Goal: Task Accomplishment & Management: Manage account settings

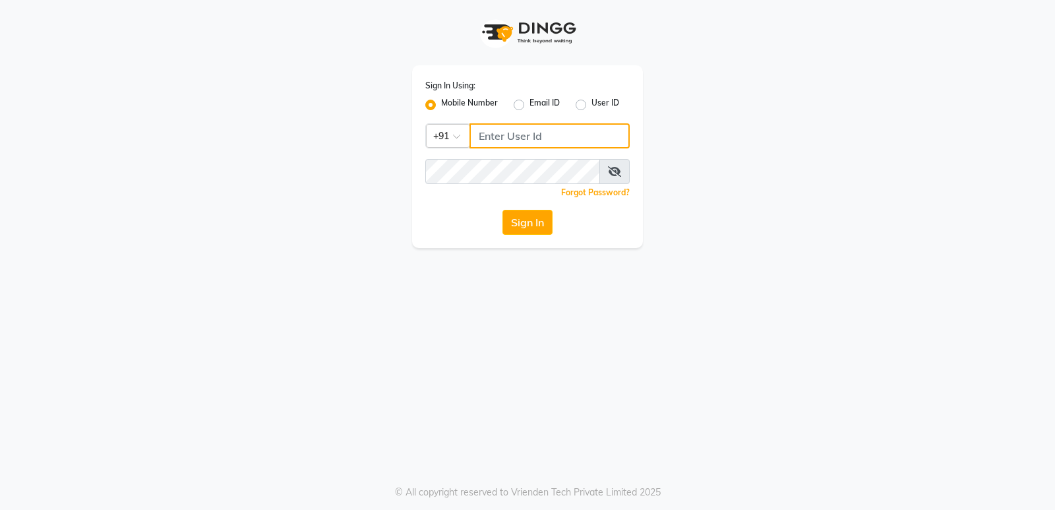
type input "7888039666"
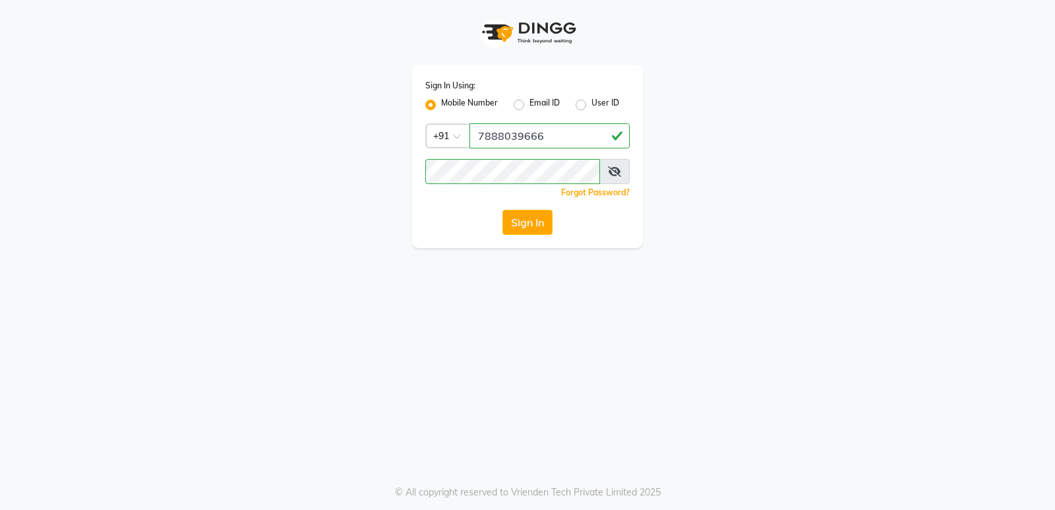
click at [532, 222] on button "Sign In" at bounding box center [528, 222] width 50 height 25
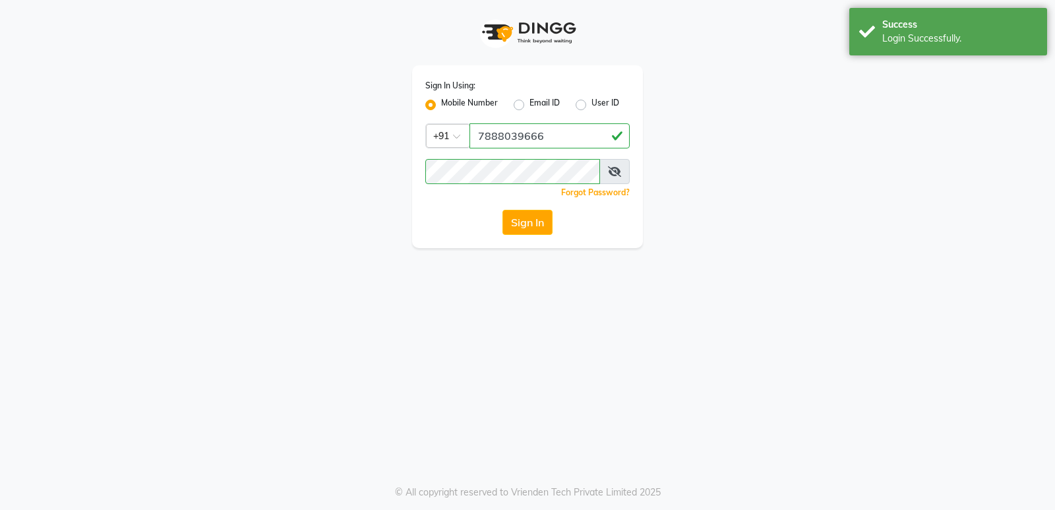
select select "service"
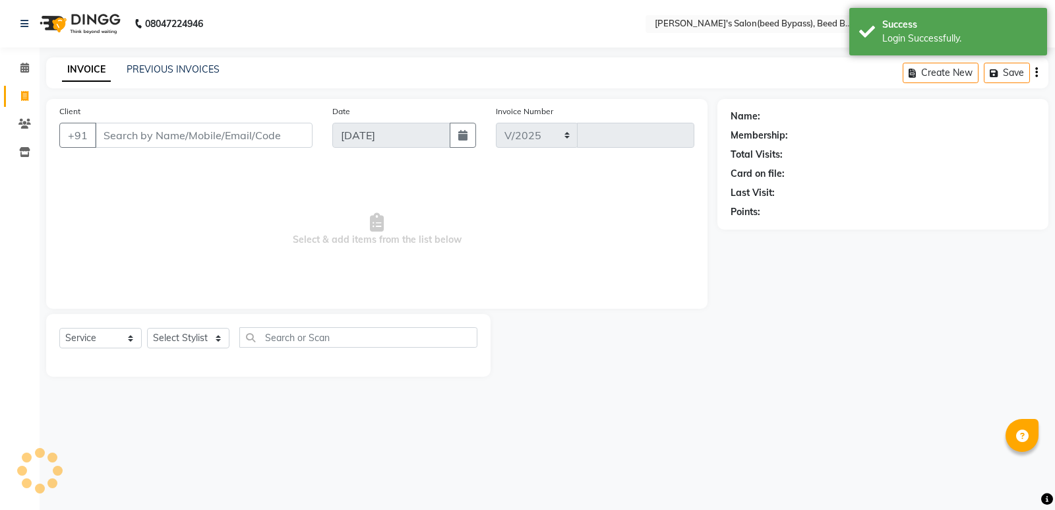
select select "4176"
type input "2395"
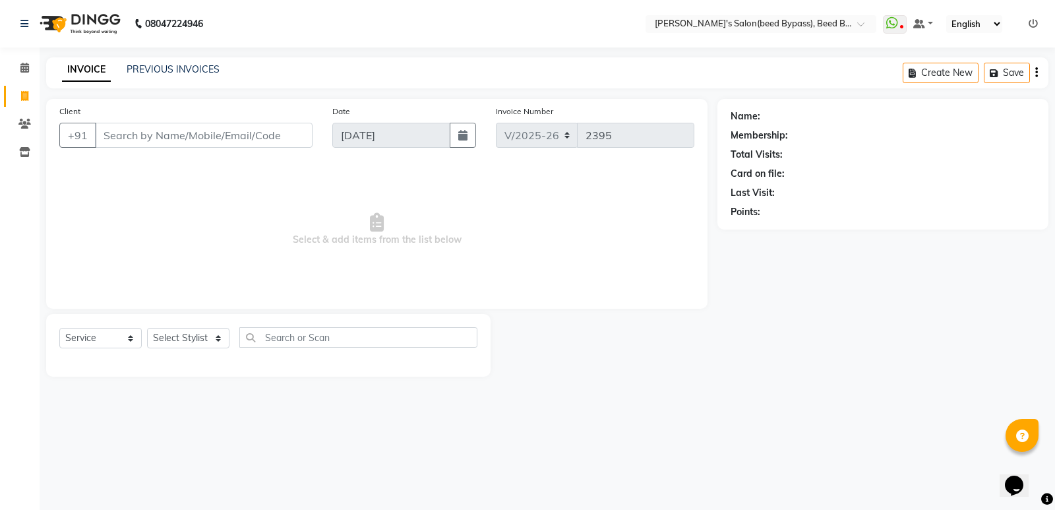
type input "`"
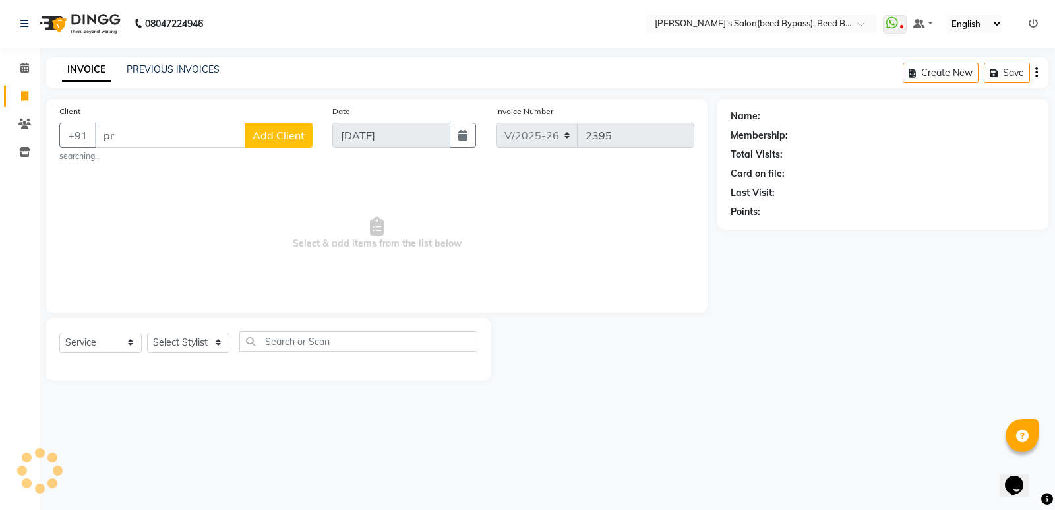
type input "p"
type input "7875443795"
click at [282, 128] on button "Add Client" at bounding box center [279, 135] width 68 height 25
select select "22"
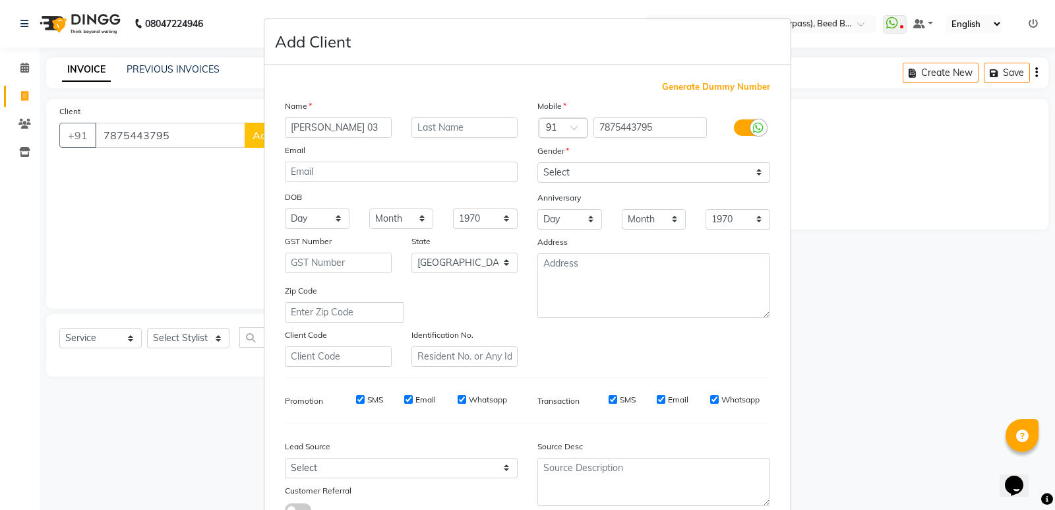
type input "[PERSON_NAME] 03"
click at [590, 171] on select "Select [DEMOGRAPHIC_DATA] [DEMOGRAPHIC_DATA] Other Prefer Not To Say" at bounding box center [653, 172] width 233 height 20
select select "[DEMOGRAPHIC_DATA]"
click at [537, 162] on select "Select [DEMOGRAPHIC_DATA] [DEMOGRAPHIC_DATA] Other Prefer Not To Say" at bounding box center [653, 172] width 233 height 20
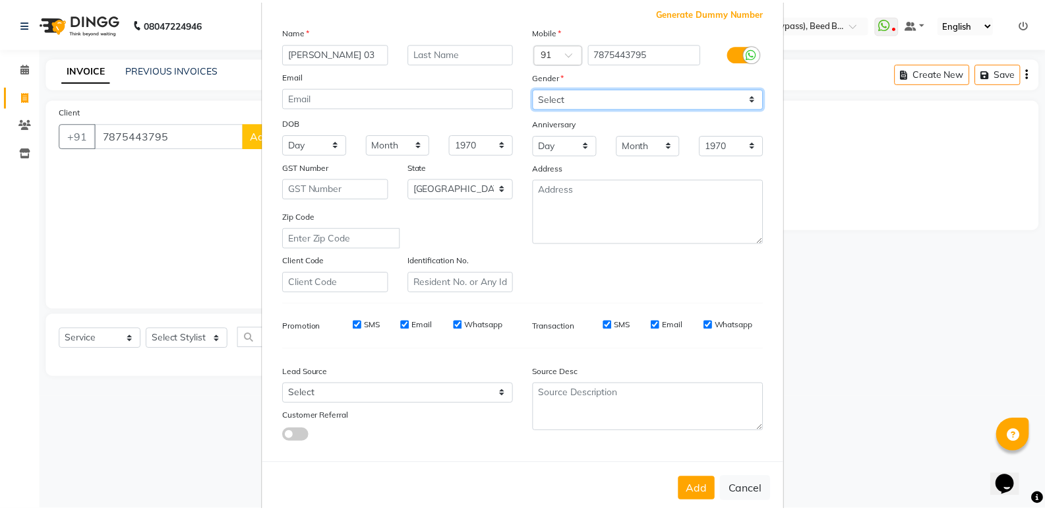
scroll to position [99, 0]
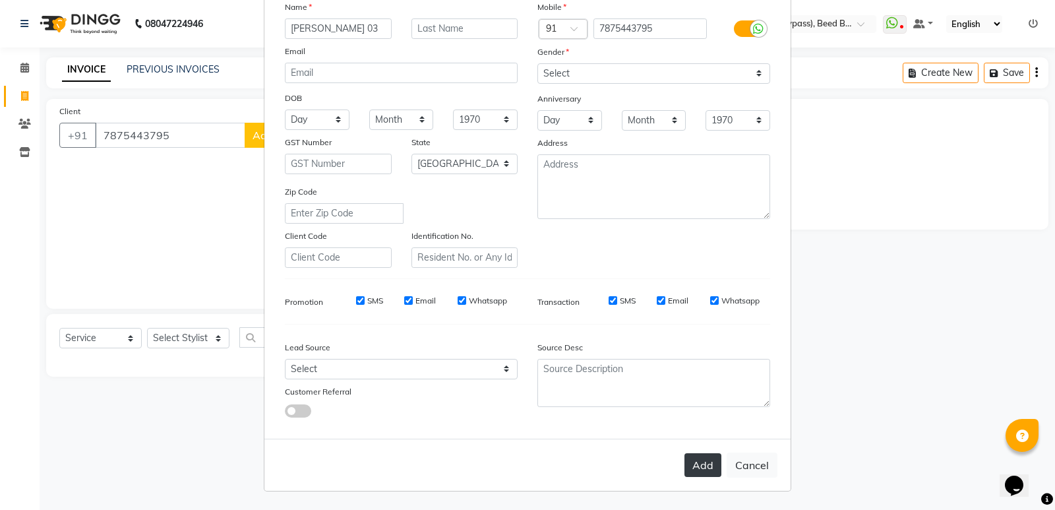
click at [700, 466] on button "Add" at bounding box center [703, 465] width 37 height 24
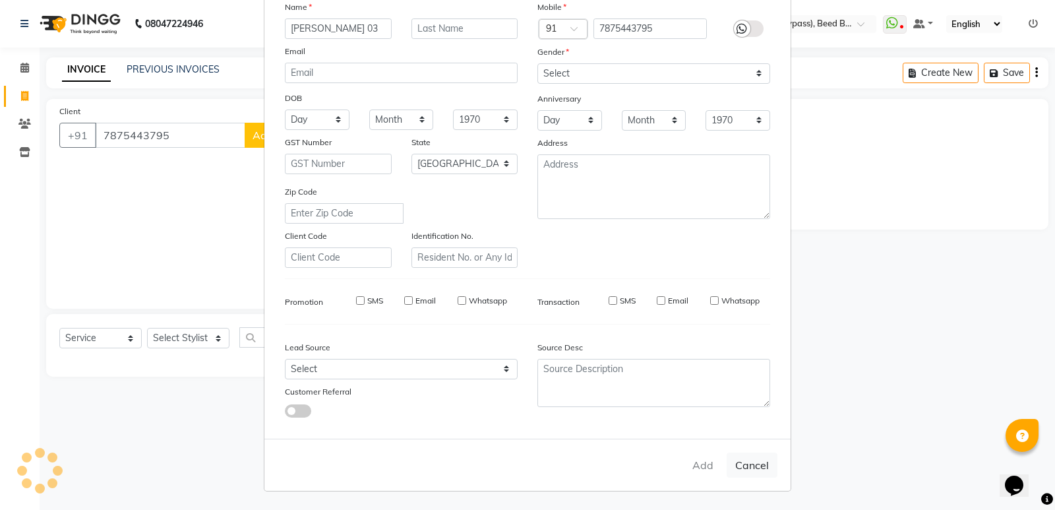
type input "78******95"
select select
select select "null"
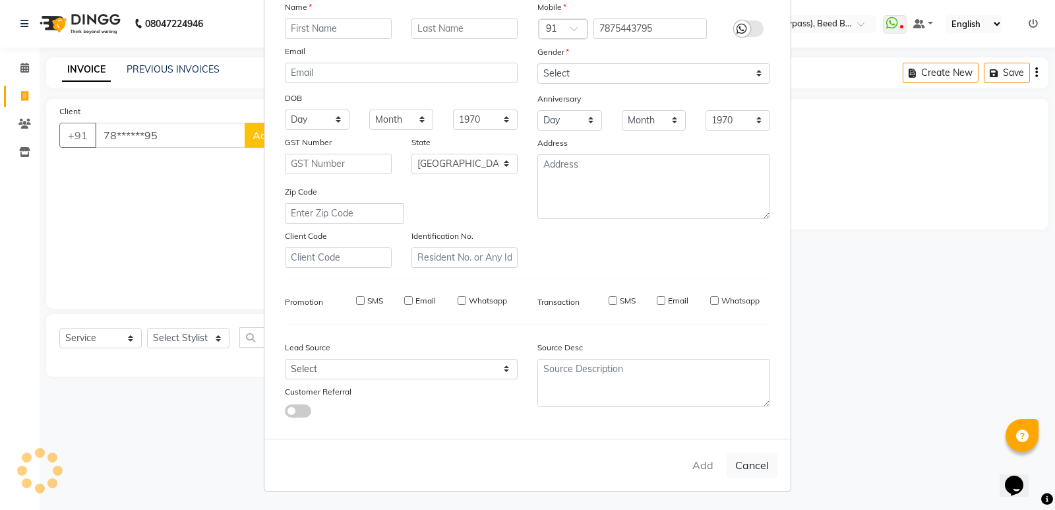
select select
checkbox input "false"
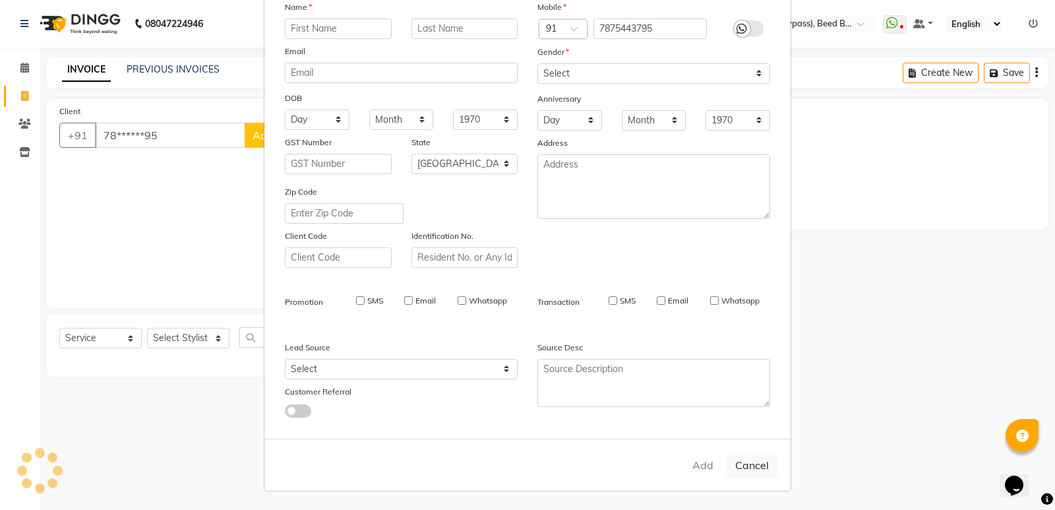
checkbox input "false"
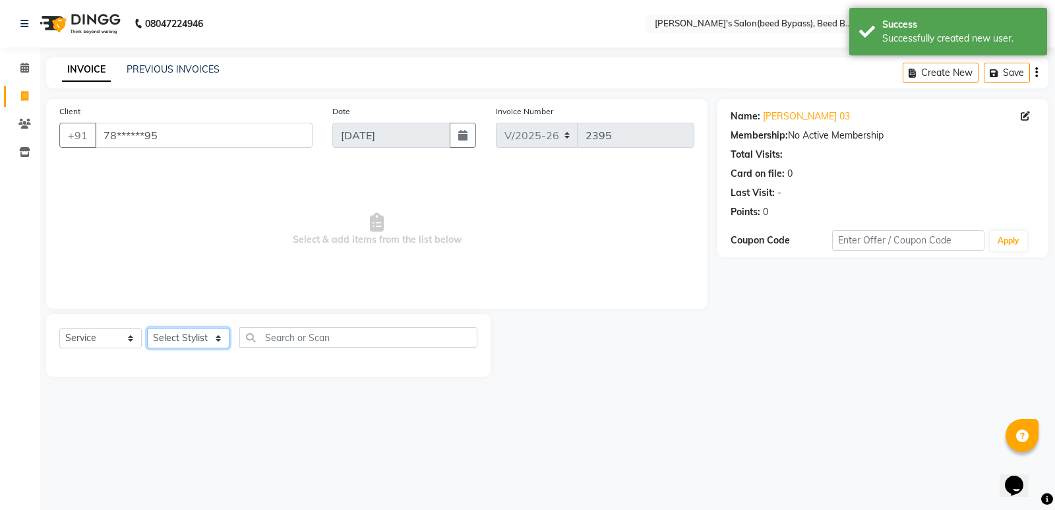
click at [193, 342] on select "Select Stylist [PERSON_NAME] manager [PERSON_NAME] V sagar [PERSON_NAME] [PERSO…" at bounding box center [188, 338] width 82 height 20
click at [317, 341] on input "text" at bounding box center [358, 337] width 238 height 20
click at [211, 337] on select "Select Stylist [PERSON_NAME] manager [PERSON_NAME] V sagar [PERSON_NAME] [PERSO…" at bounding box center [188, 338] width 82 height 20
select select "83208"
click at [147, 328] on select "Select Stylist [PERSON_NAME] manager [PERSON_NAME] V sagar [PERSON_NAME] [PERSO…" at bounding box center [188, 338] width 82 height 20
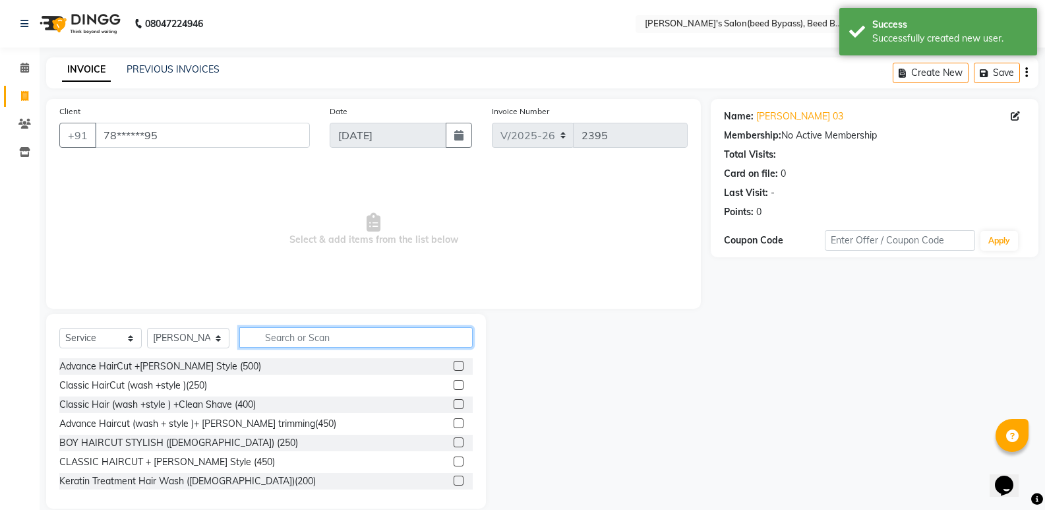
click at [359, 334] on input "text" at bounding box center [355, 337] width 233 height 20
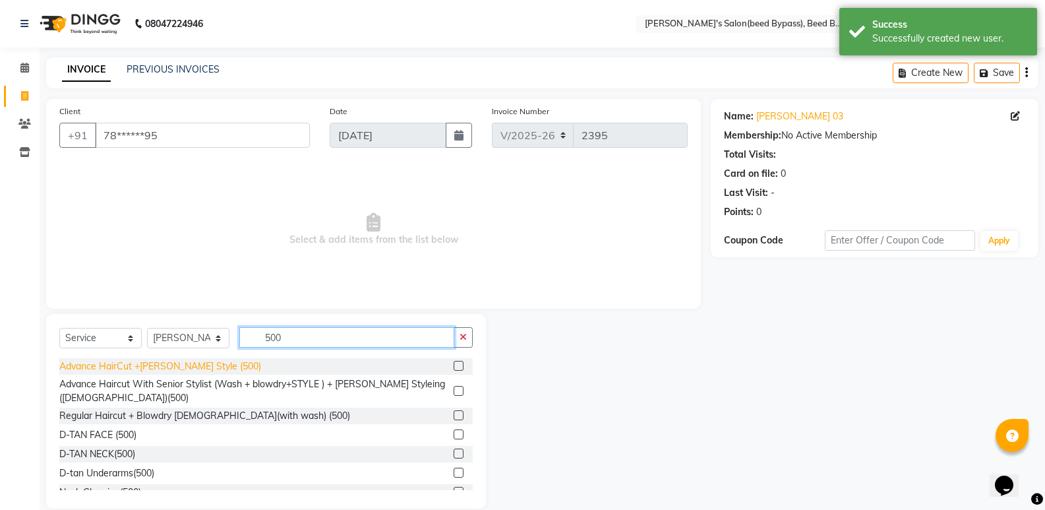
type input "500"
click at [163, 364] on div "Advance HairCut +[PERSON_NAME] Style (500)" at bounding box center [160, 366] width 202 height 14
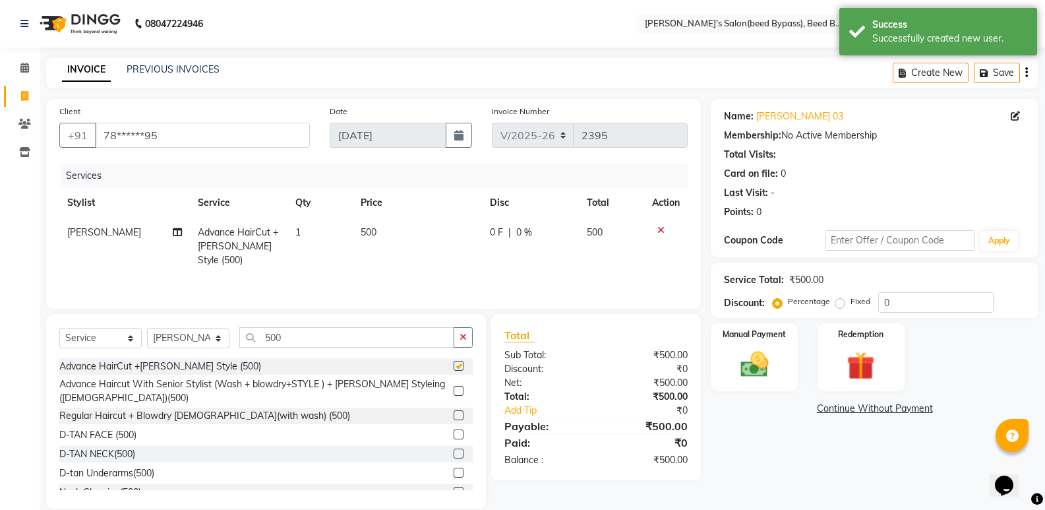
checkbox input "false"
click at [756, 375] on img at bounding box center [754, 365] width 47 height 34
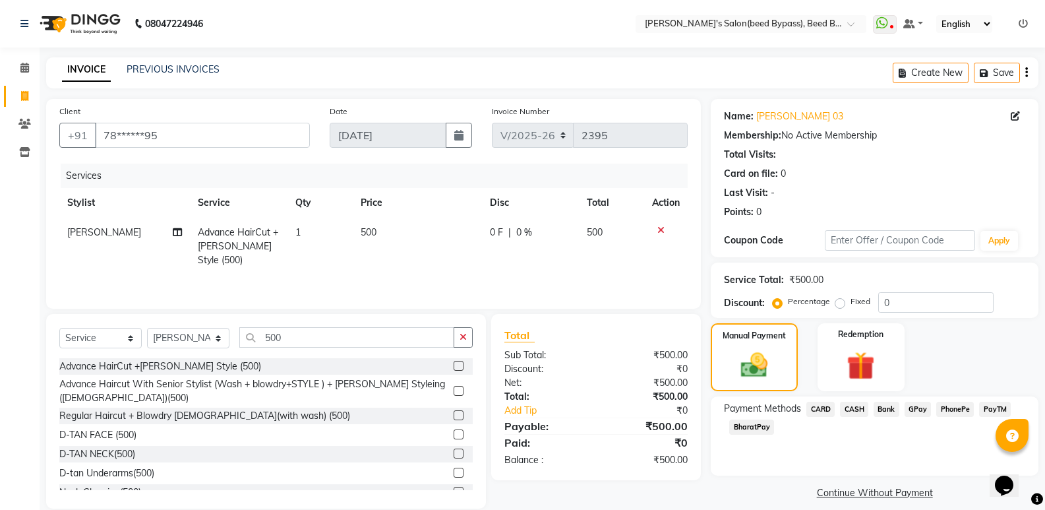
click at [946, 409] on span "PhonePe" at bounding box center [955, 409] width 38 height 15
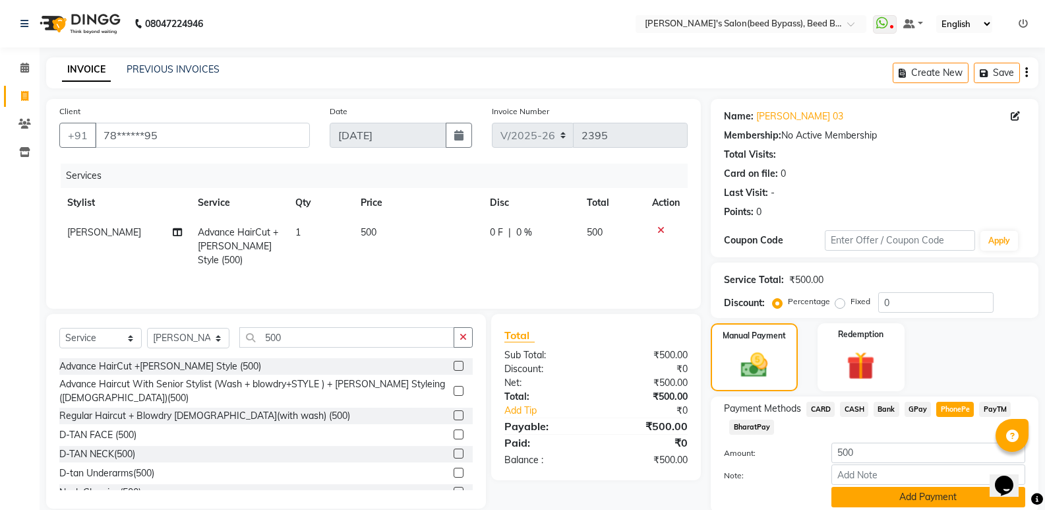
scroll to position [49, 0]
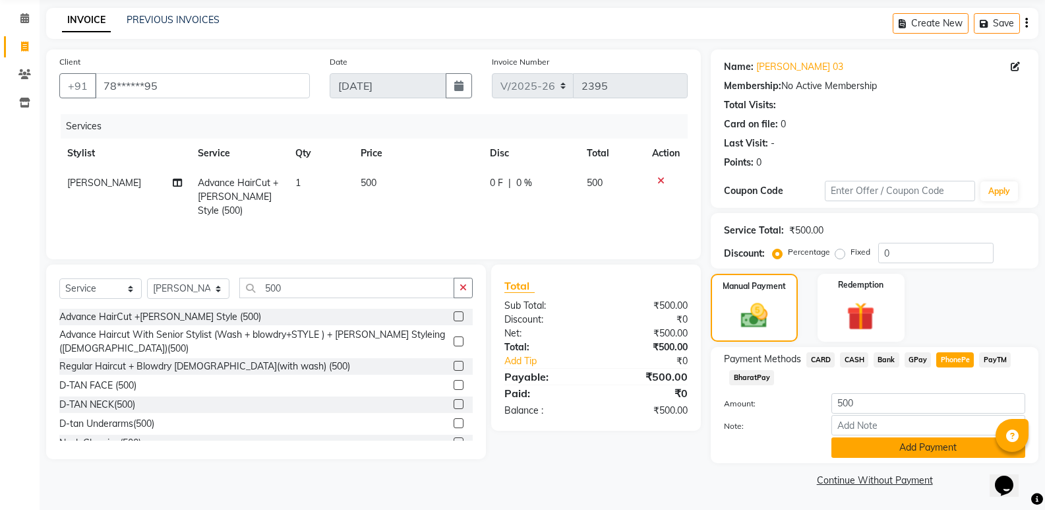
click at [940, 445] on button "Add Payment" at bounding box center [929, 447] width 194 height 20
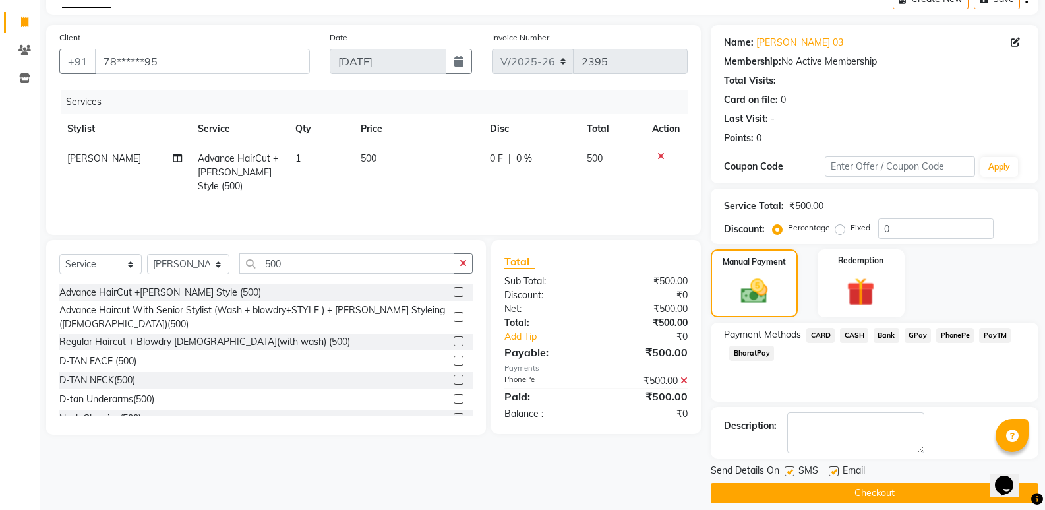
scroll to position [87, 0]
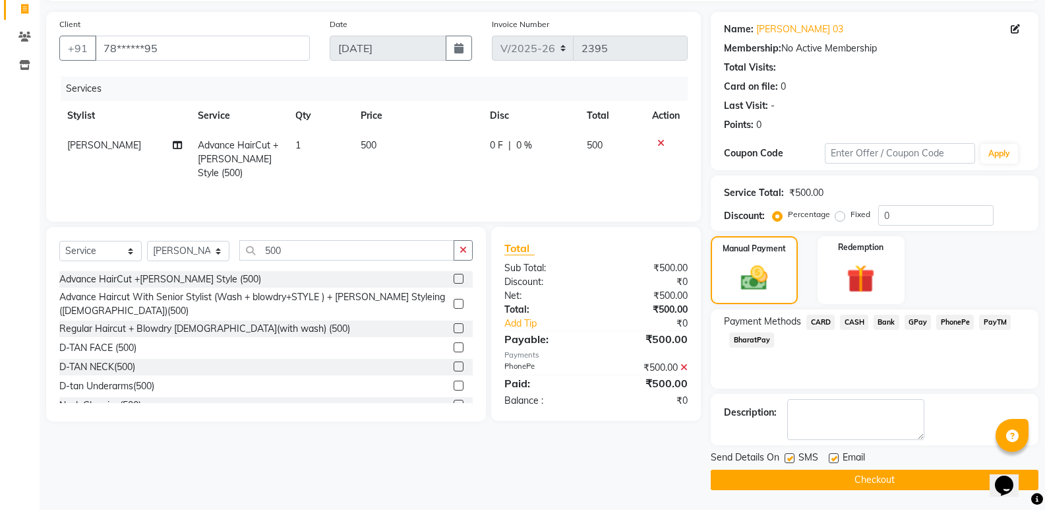
click at [901, 481] on button "Checkout" at bounding box center [875, 480] width 328 height 20
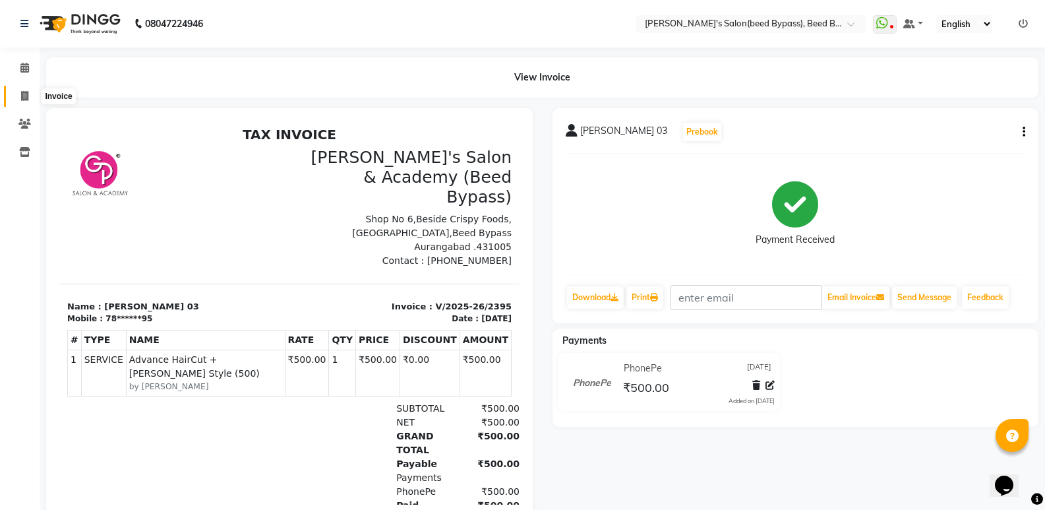
click at [26, 99] on icon at bounding box center [24, 96] width 7 height 10
select select "service"
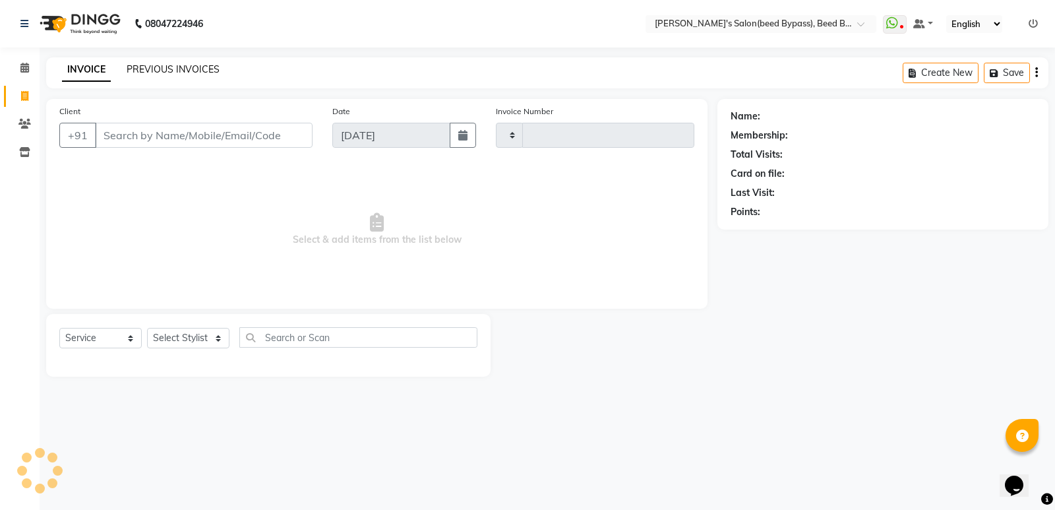
type input "2396"
select select "4176"
click at [172, 71] on link "PREVIOUS INVOICES" at bounding box center [173, 69] width 93 height 12
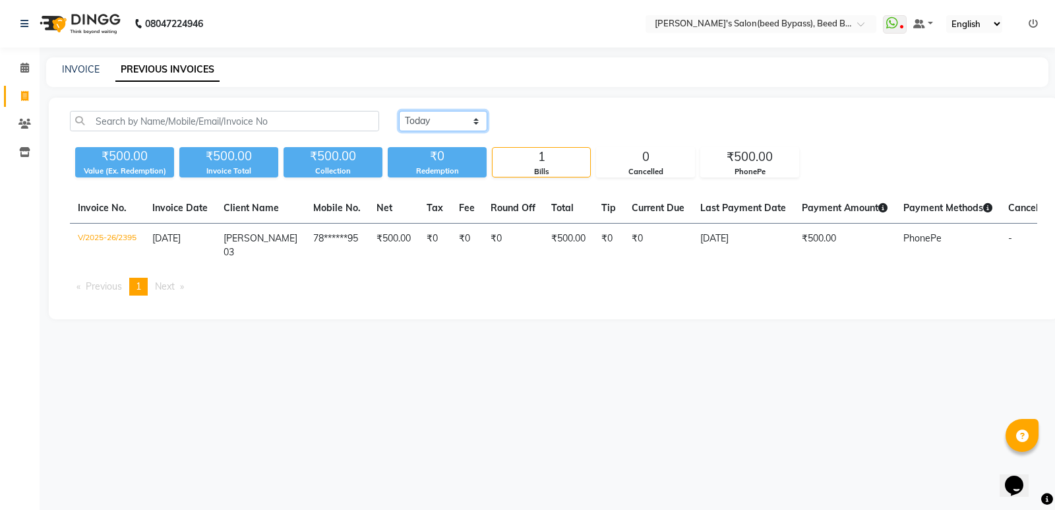
click at [476, 123] on select "[DATE] [DATE] Custom Range" at bounding box center [443, 121] width 88 height 20
select select "[DATE]"
click at [399, 111] on select "[DATE] [DATE] Custom Range" at bounding box center [443, 121] width 88 height 20
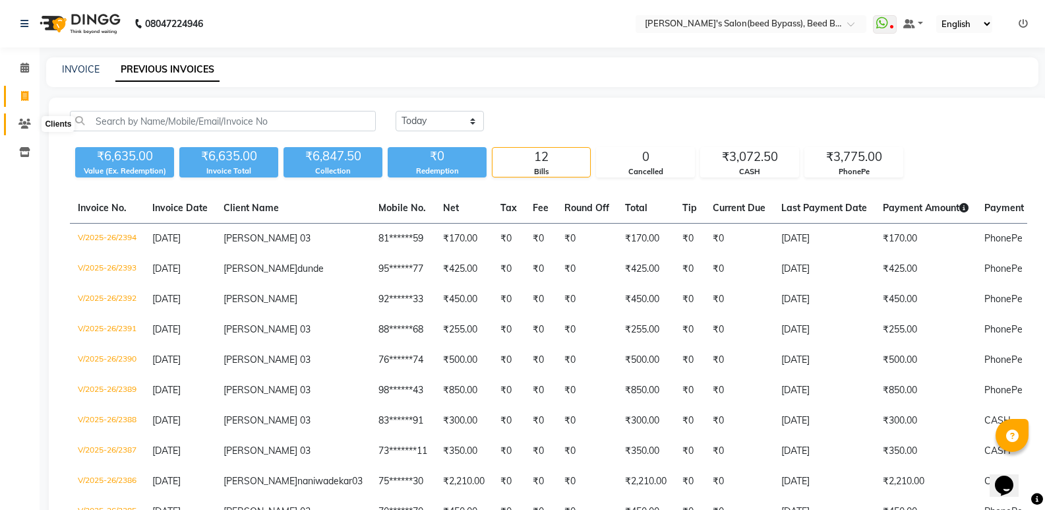
click at [24, 123] on icon at bounding box center [24, 124] width 13 height 10
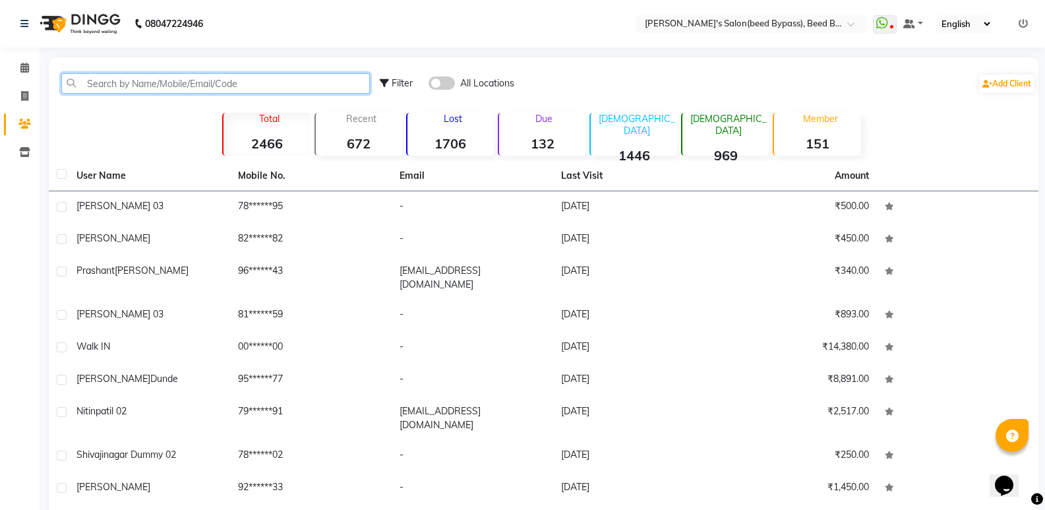
click at [183, 82] on input "text" at bounding box center [215, 83] width 309 height 20
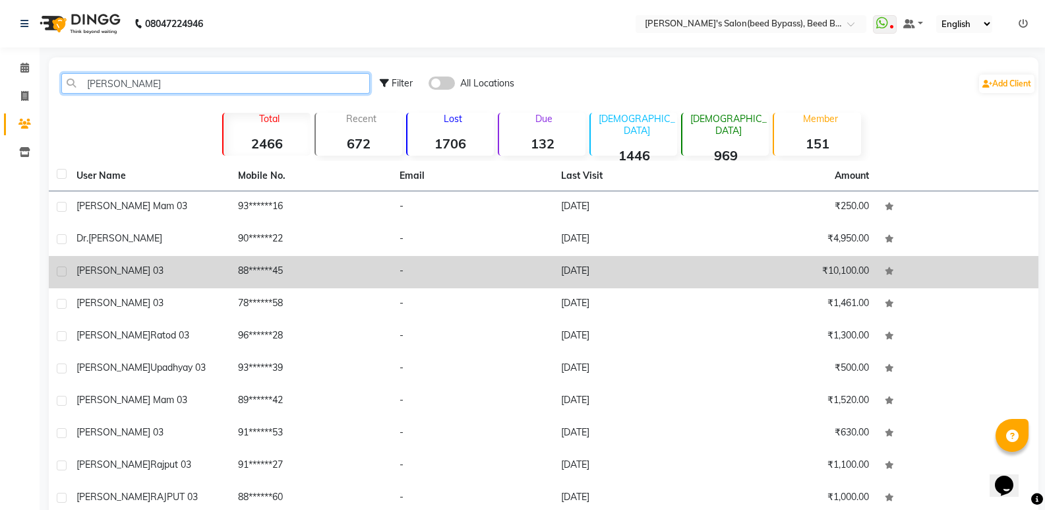
type input "[PERSON_NAME]"
click at [156, 274] on span "[PERSON_NAME] 03" at bounding box center [120, 270] width 87 height 12
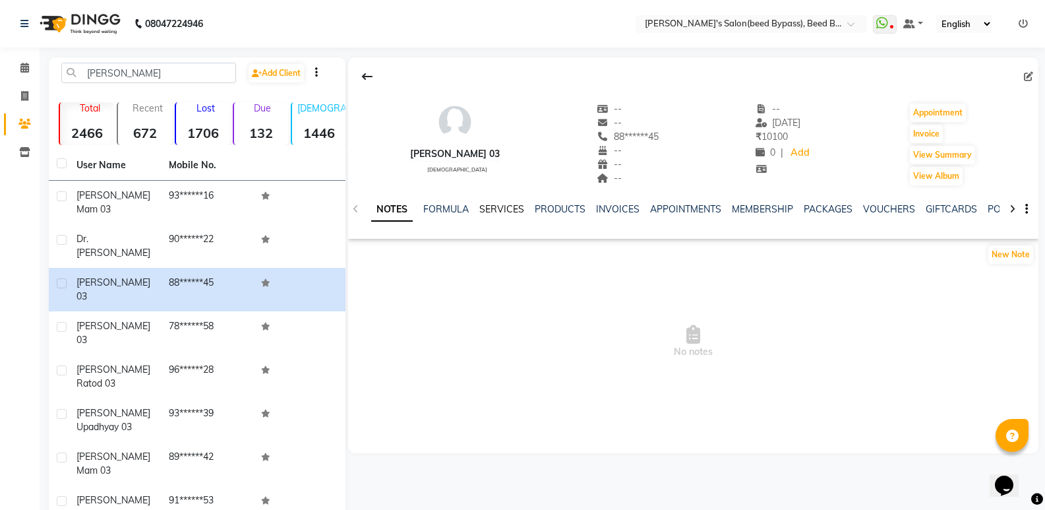
click at [499, 206] on link "SERVICES" at bounding box center [501, 209] width 45 height 12
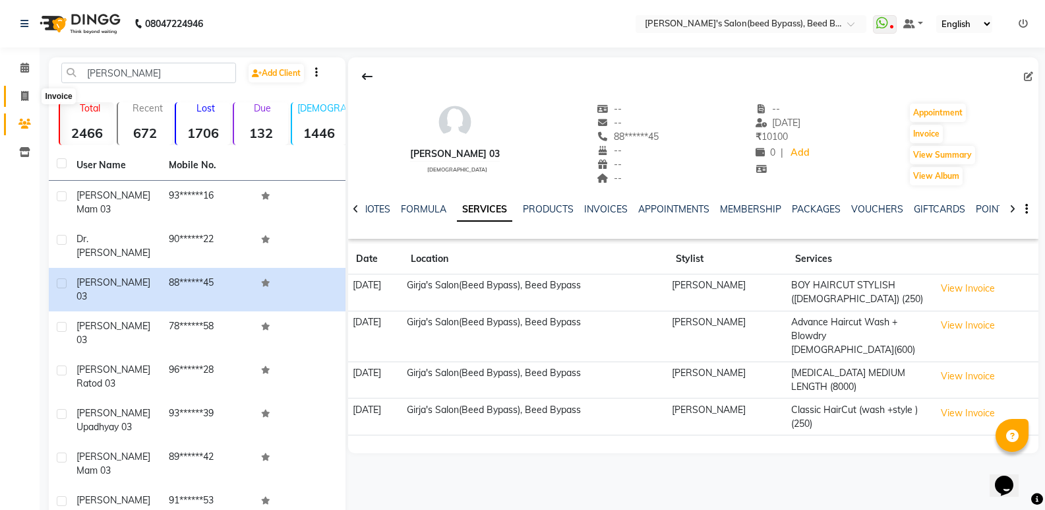
click at [24, 92] on icon at bounding box center [24, 96] width 7 height 10
select select "service"
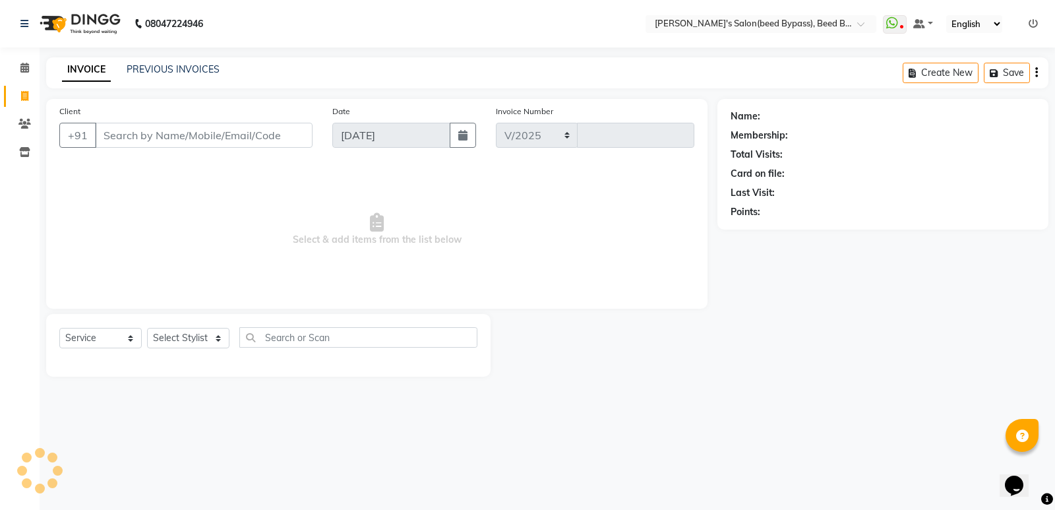
select select "4176"
type input "2396"
click at [193, 341] on select "Select Stylist [PERSON_NAME] manager [PERSON_NAME] V sagar [PERSON_NAME] [PERSO…" at bounding box center [188, 338] width 82 height 20
select select "22808"
click at [147, 328] on select "Select Stylist [PERSON_NAME] manager [PERSON_NAME] V sagar [PERSON_NAME] [PERSO…" at bounding box center [188, 338] width 82 height 20
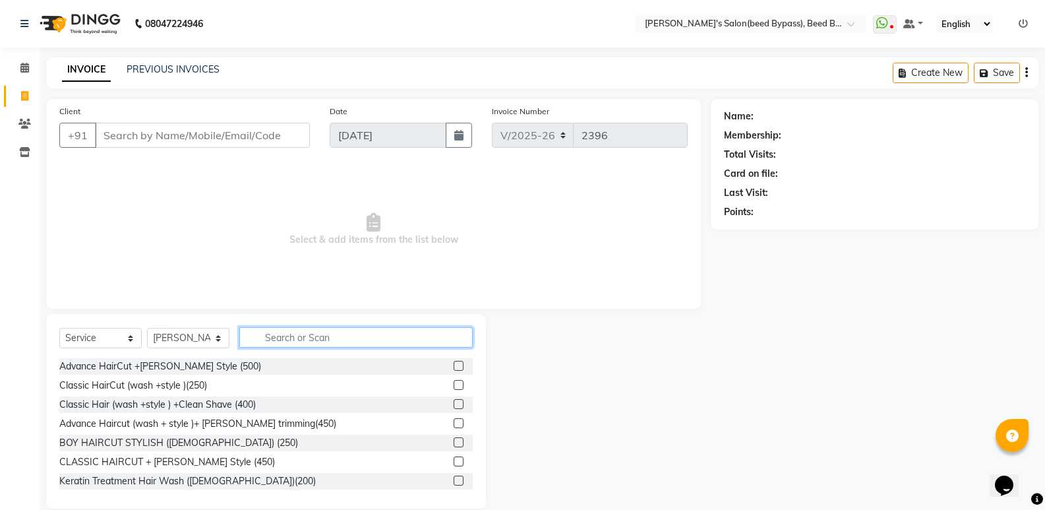
click at [301, 338] on input "text" at bounding box center [355, 337] width 233 height 20
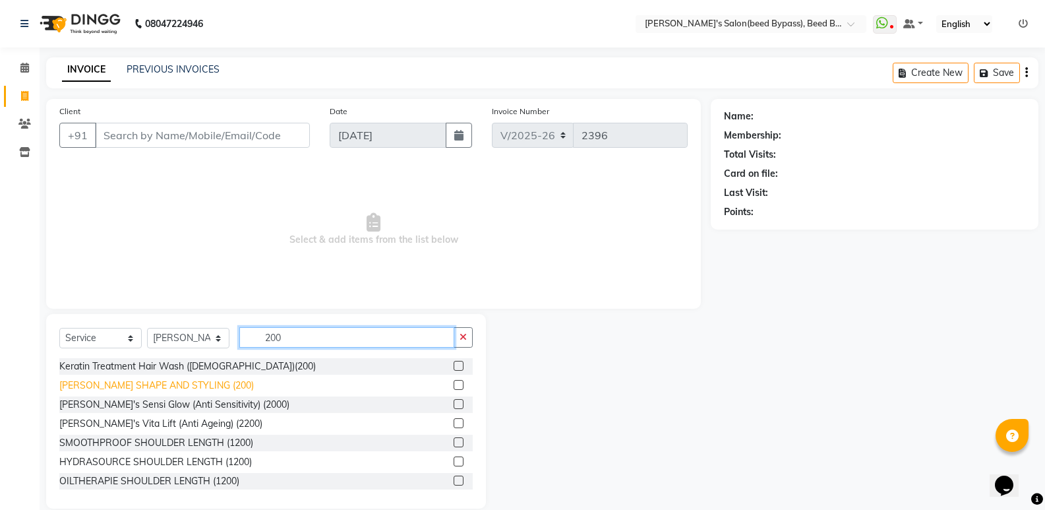
type input "200"
click at [193, 381] on div "[PERSON_NAME] SHAPE AND STYLING (200)" at bounding box center [156, 386] width 195 height 14
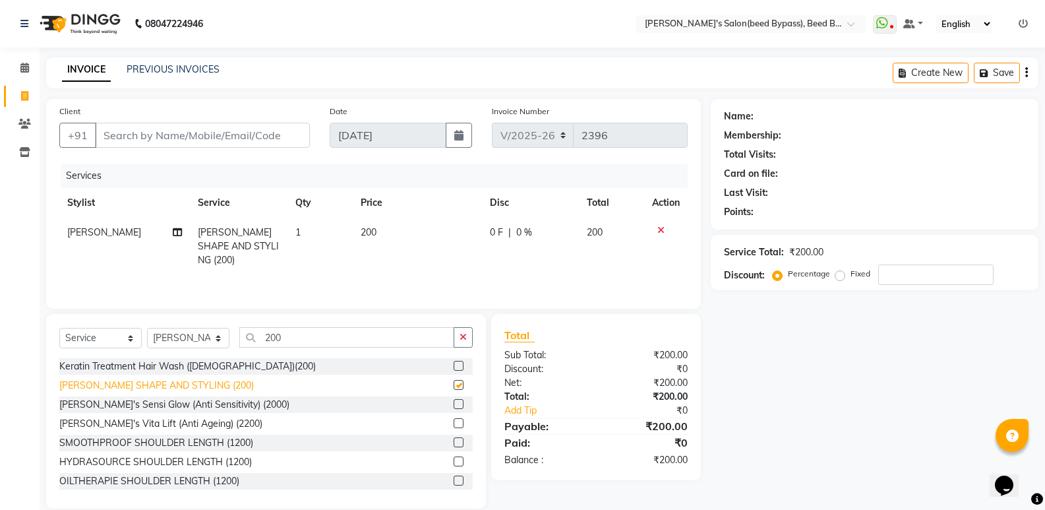
checkbox input "false"
click at [125, 133] on input "Client" at bounding box center [202, 135] width 215 height 25
type input "d"
type input "0"
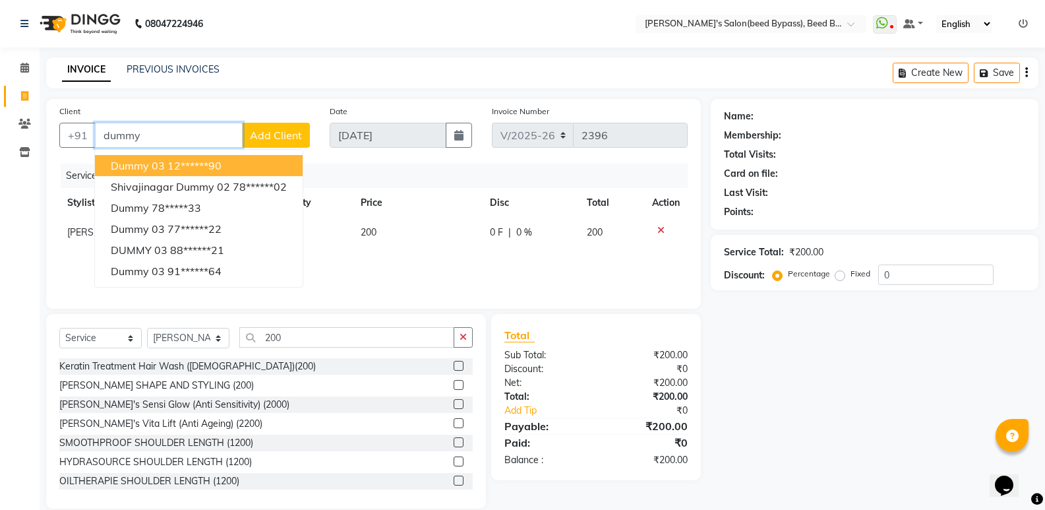
click at [210, 166] on ngb-highlight "12******90" at bounding box center [195, 165] width 54 height 13
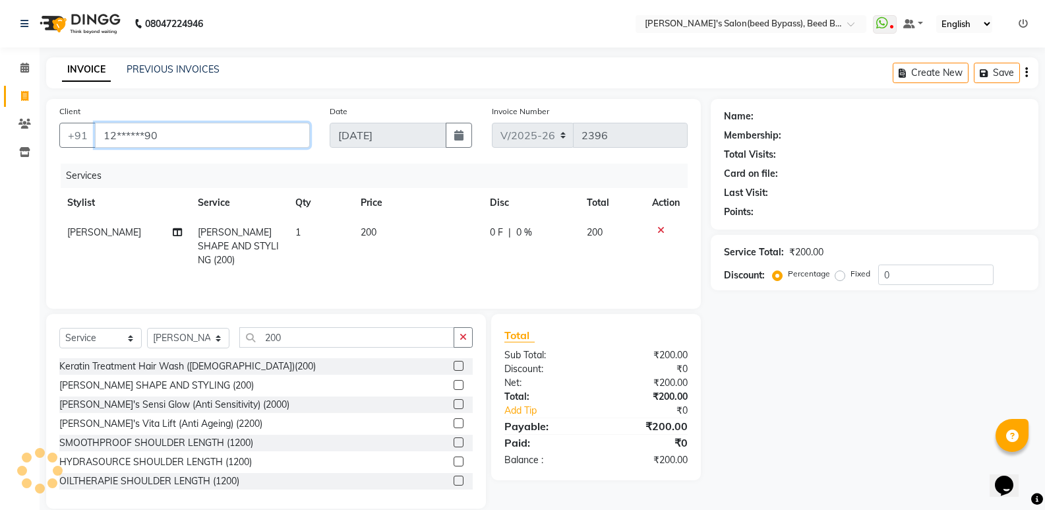
type input "12******90"
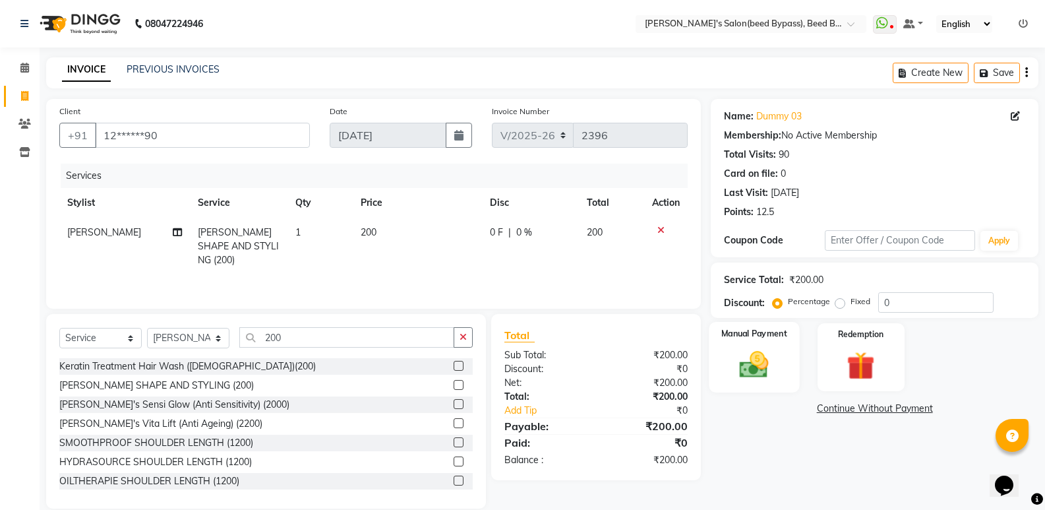
click at [760, 372] on img at bounding box center [754, 365] width 47 height 34
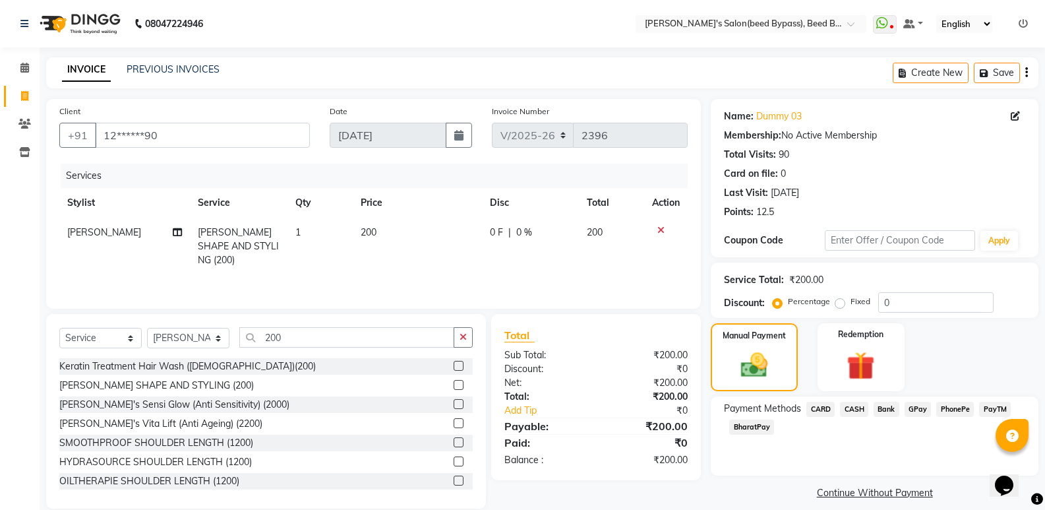
click at [846, 408] on span "CASH" at bounding box center [854, 409] width 28 height 15
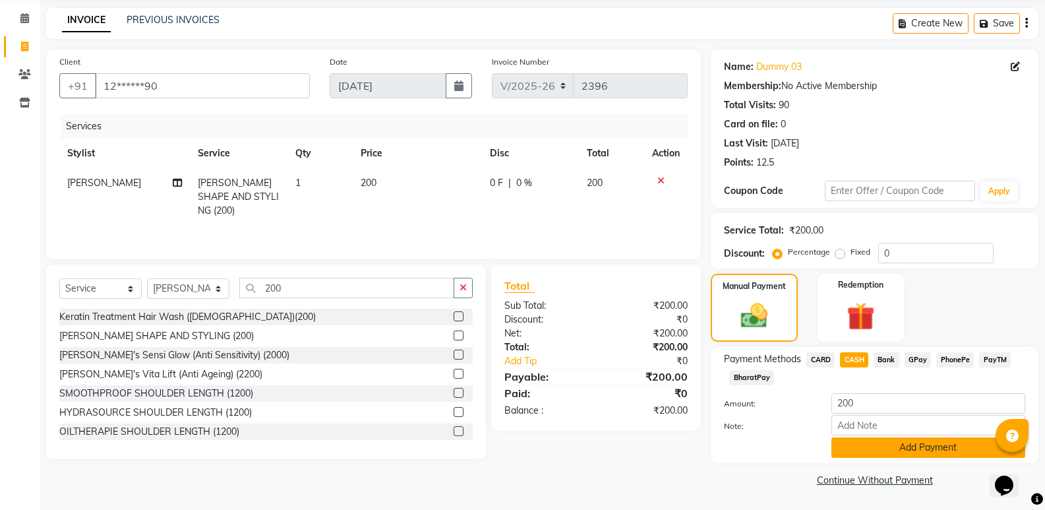
click at [899, 440] on button "Add Payment" at bounding box center [929, 447] width 194 height 20
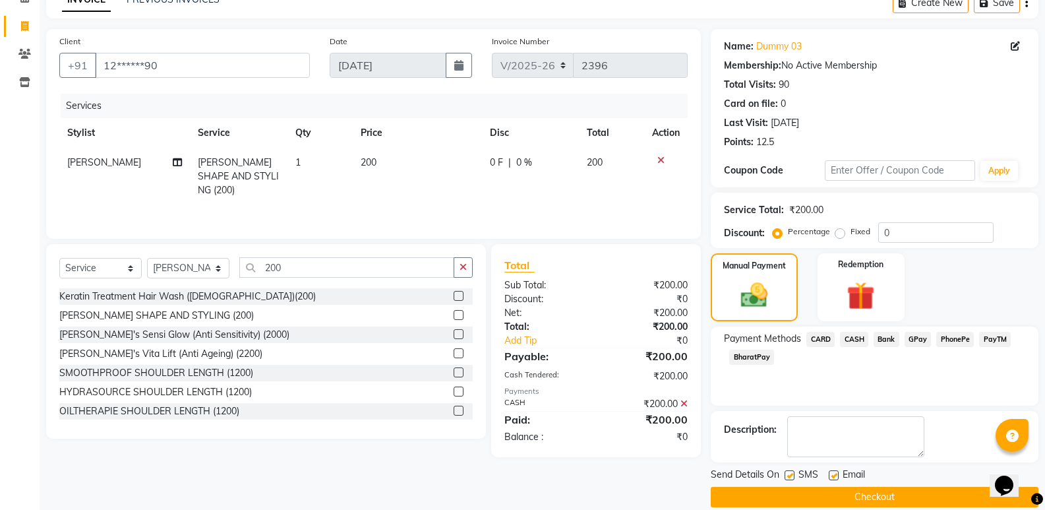
scroll to position [87, 0]
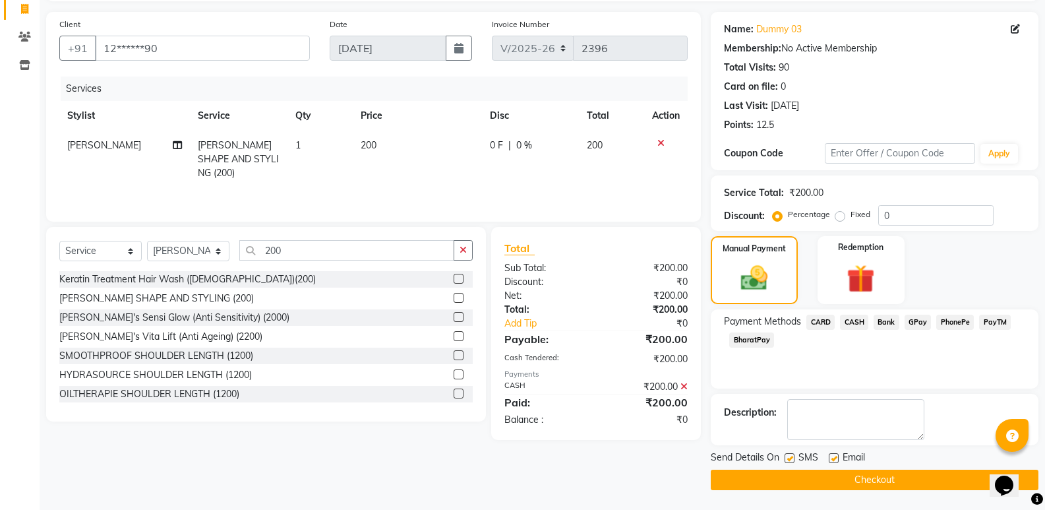
click at [898, 477] on button "Checkout" at bounding box center [875, 480] width 328 height 20
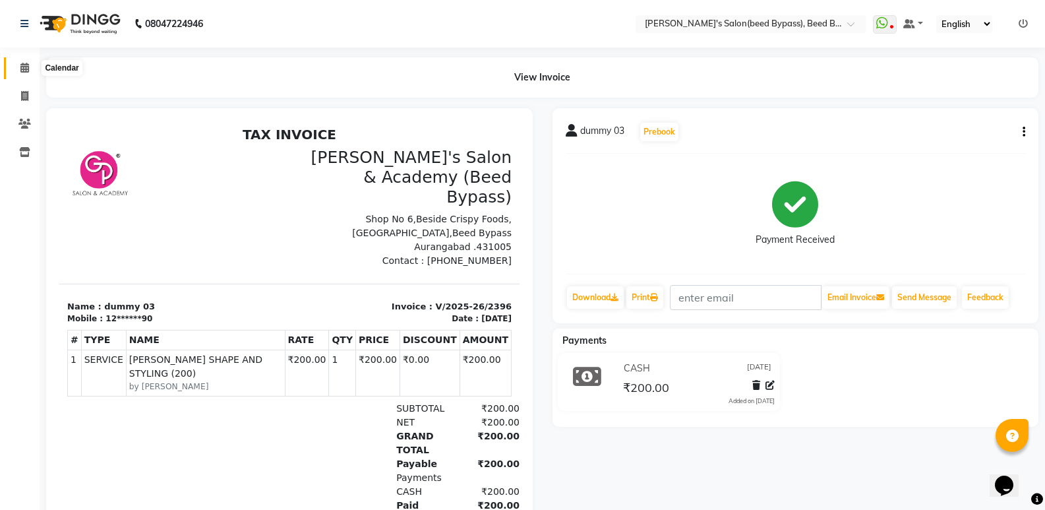
click at [28, 69] on icon at bounding box center [24, 68] width 9 height 10
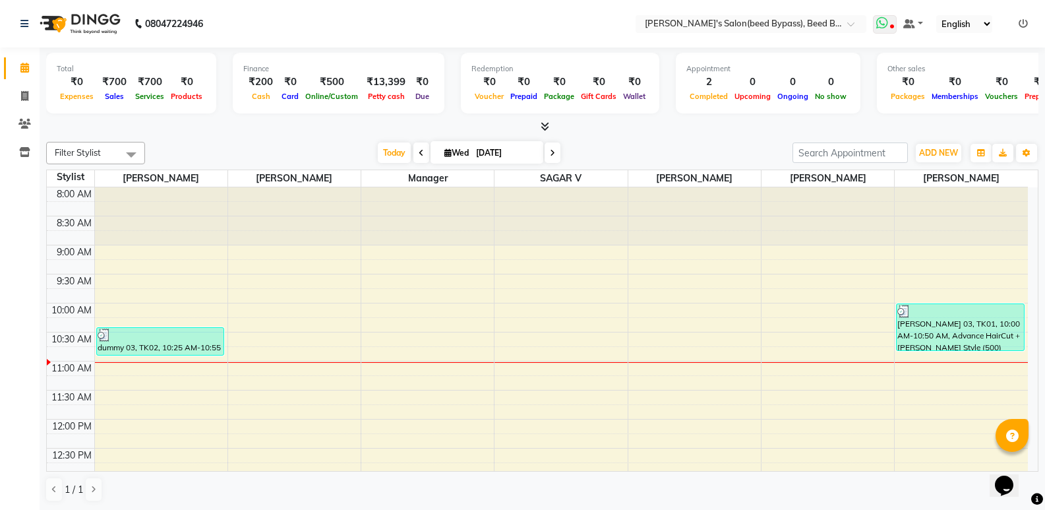
click at [882, 26] on icon at bounding box center [882, 22] width 12 height 13
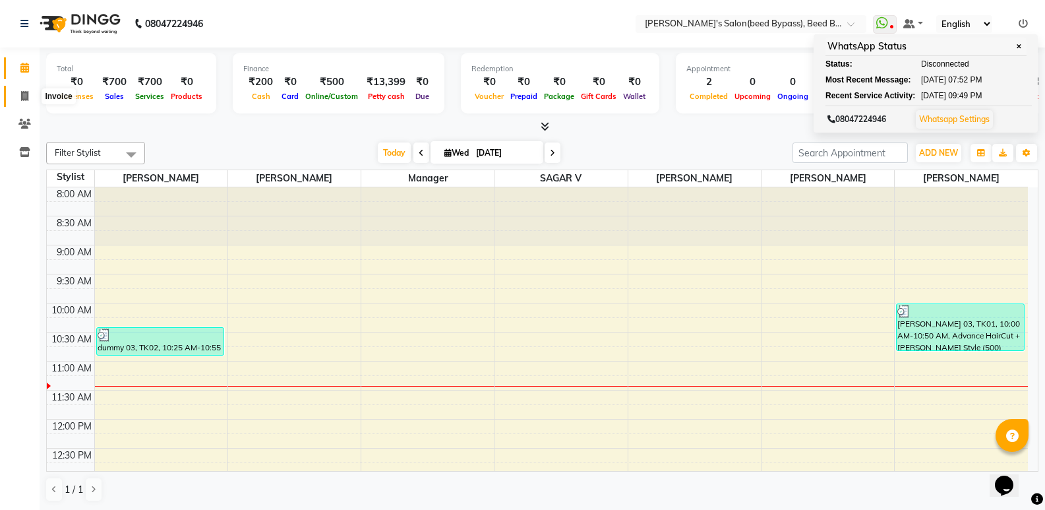
click at [22, 98] on icon at bounding box center [24, 96] width 7 height 10
select select "service"
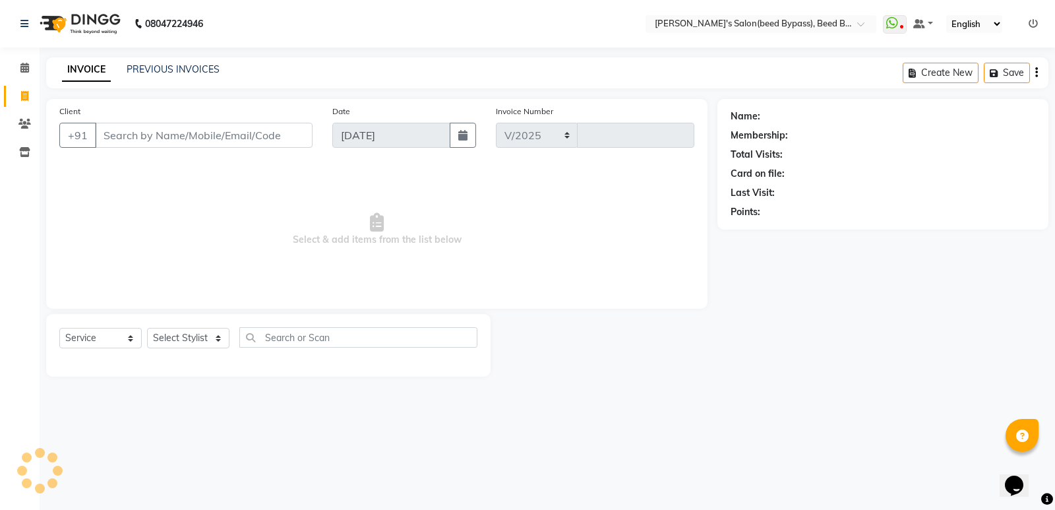
select select "4176"
type input "2397"
click at [215, 329] on select "Select Stylist" at bounding box center [188, 338] width 82 height 20
select select "83208"
click at [147, 328] on select "Select Stylist [PERSON_NAME] manager [PERSON_NAME] V sagar [PERSON_NAME] [PERSO…" at bounding box center [188, 338] width 82 height 20
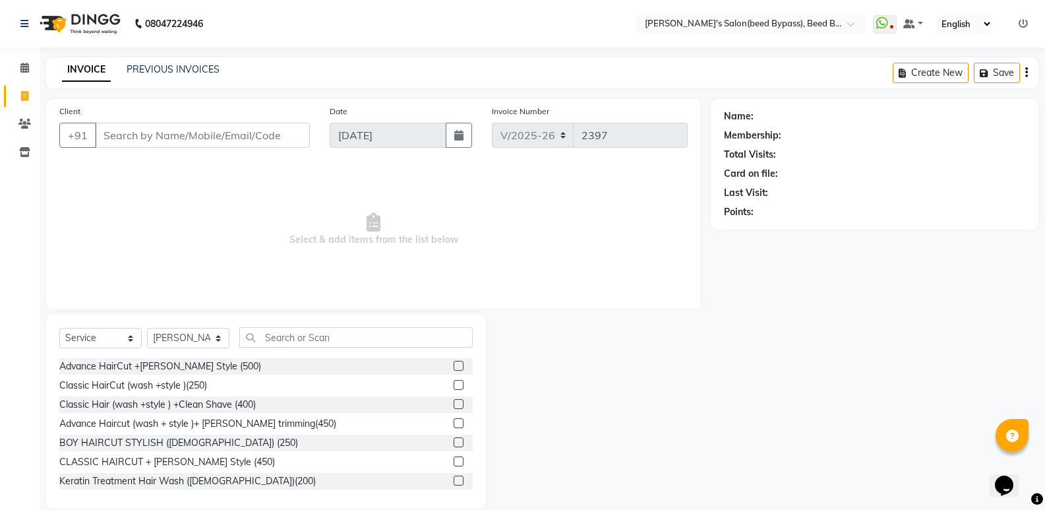
drag, startPoint x: 187, startPoint y: 386, endPoint x: 339, endPoint y: 339, distance: 158.9
click at [225, 377] on div "Classic HairCut (wash +style )(250)" at bounding box center [266, 385] width 414 height 16
click at [341, 337] on input "text" at bounding box center [355, 337] width 233 height 20
click at [200, 386] on div "Classic HairCut (wash +style )(250)" at bounding box center [133, 386] width 148 height 14
checkbox input "false"
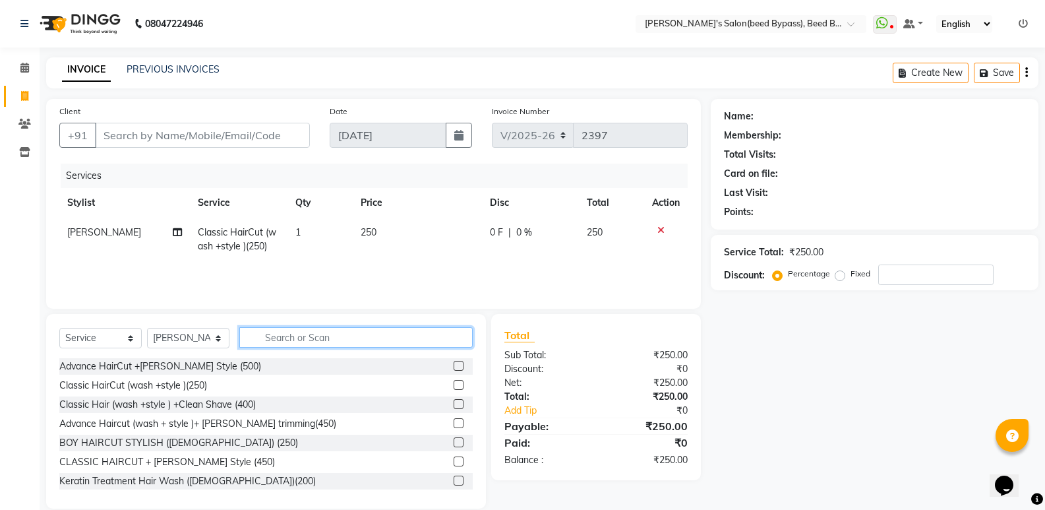
click at [315, 338] on input "text" at bounding box center [355, 337] width 233 height 20
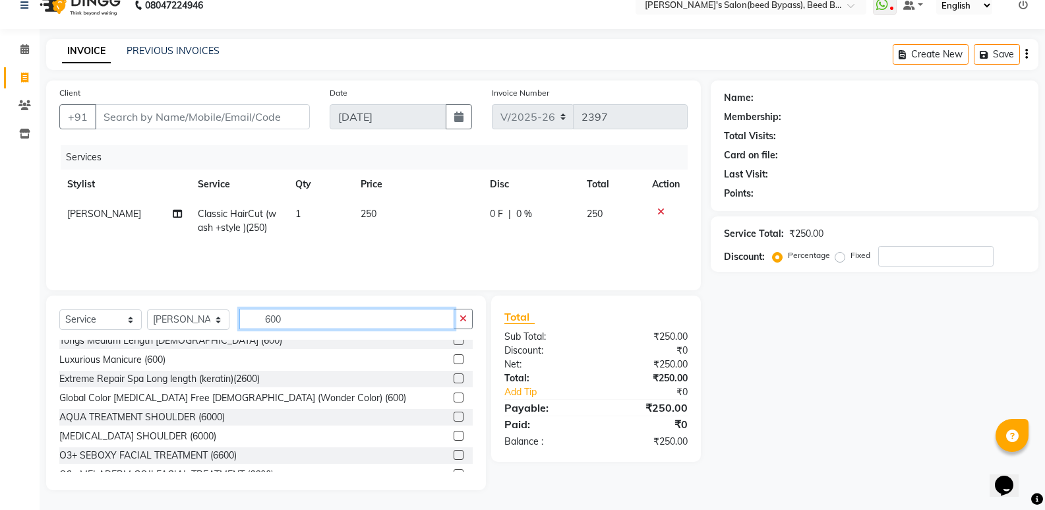
scroll to position [396, 0]
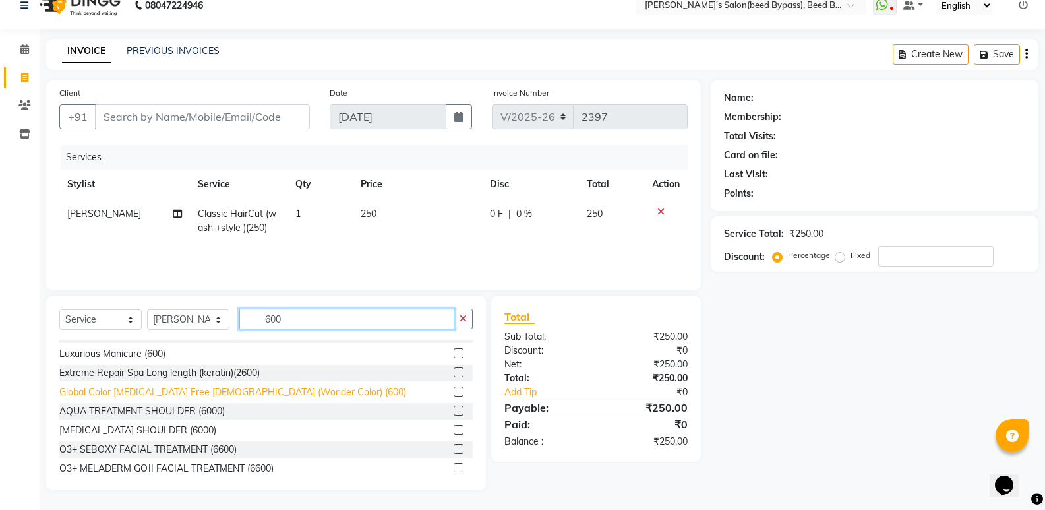
type input "600"
click at [268, 392] on div "Global Color [MEDICAL_DATA] Free [DEMOGRAPHIC_DATA] (Wonder Color) (600)" at bounding box center [232, 392] width 347 height 14
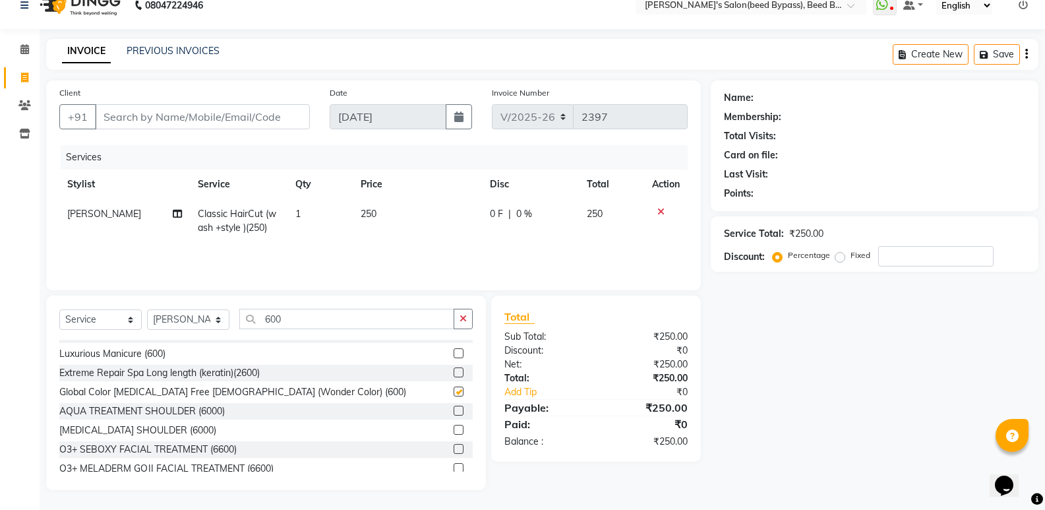
checkbox input "false"
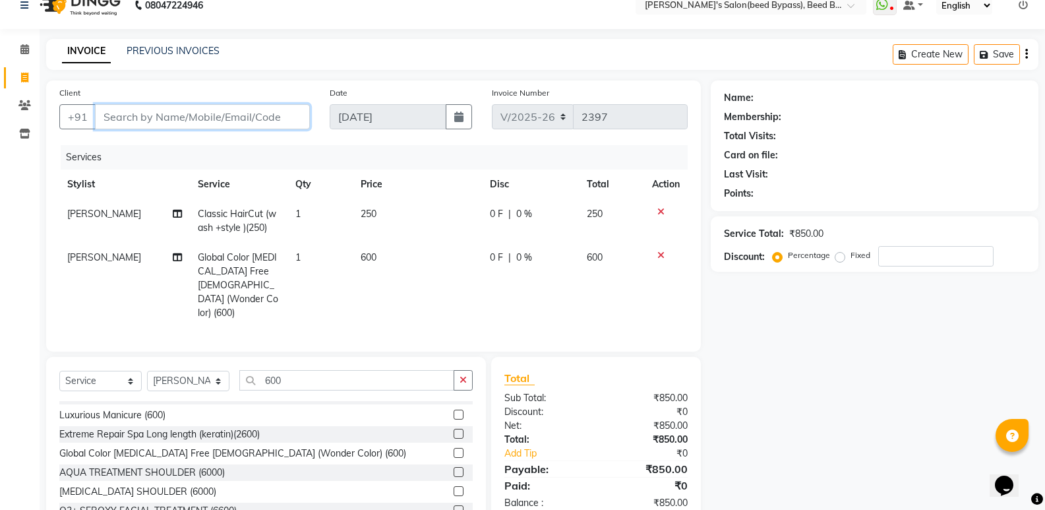
click at [280, 117] on input "Client" at bounding box center [202, 116] width 215 height 25
type input "7"
type input "0"
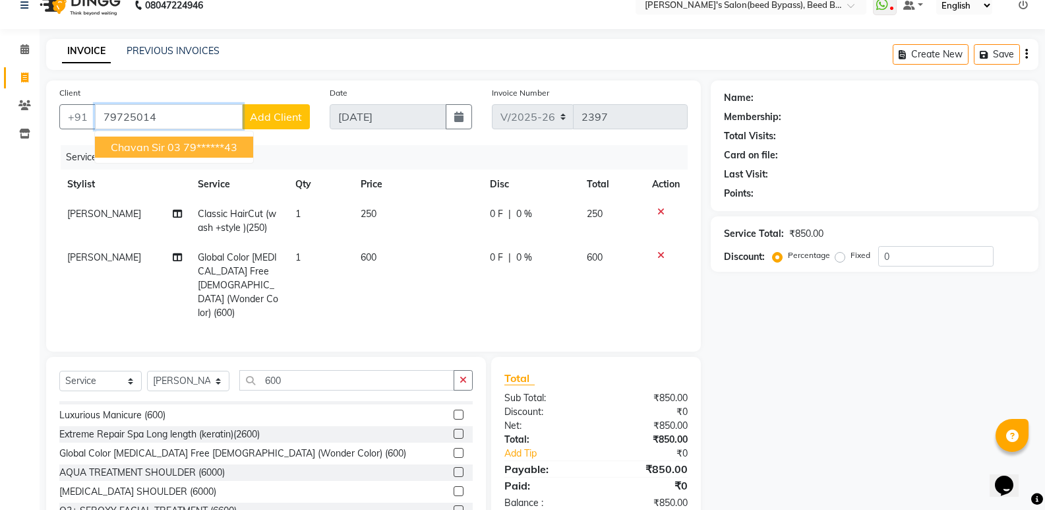
click at [245, 146] on button "chavan sir 03 79******43" at bounding box center [174, 147] width 158 height 21
type input "79******43"
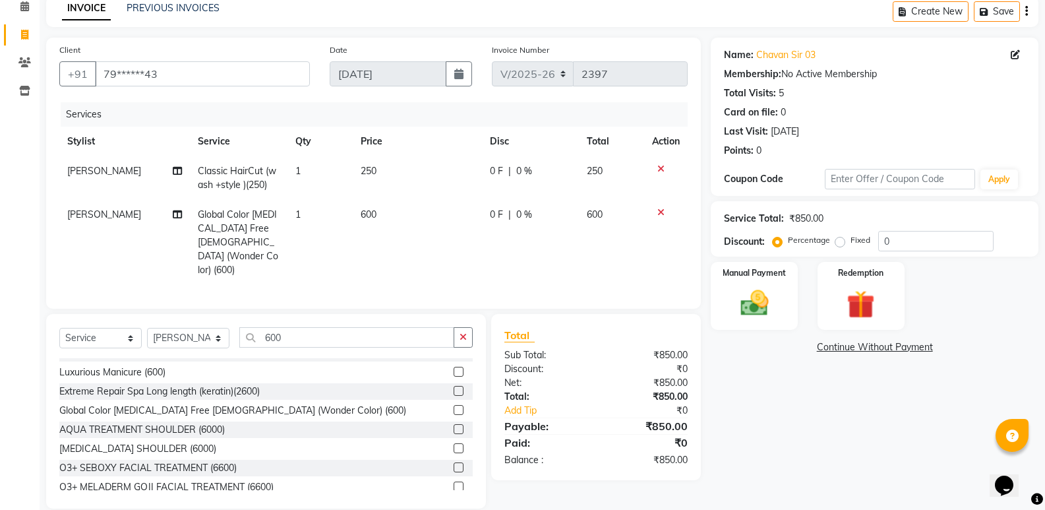
scroll to position [62, 0]
drag, startPoint x: 730, startPoint y: 319, endPoint x: 746, endPoint y: 313, distance: 16.9
click at [733, 317] on div "Manual Payment" at bounding box center [755, 295] width 90 height 71
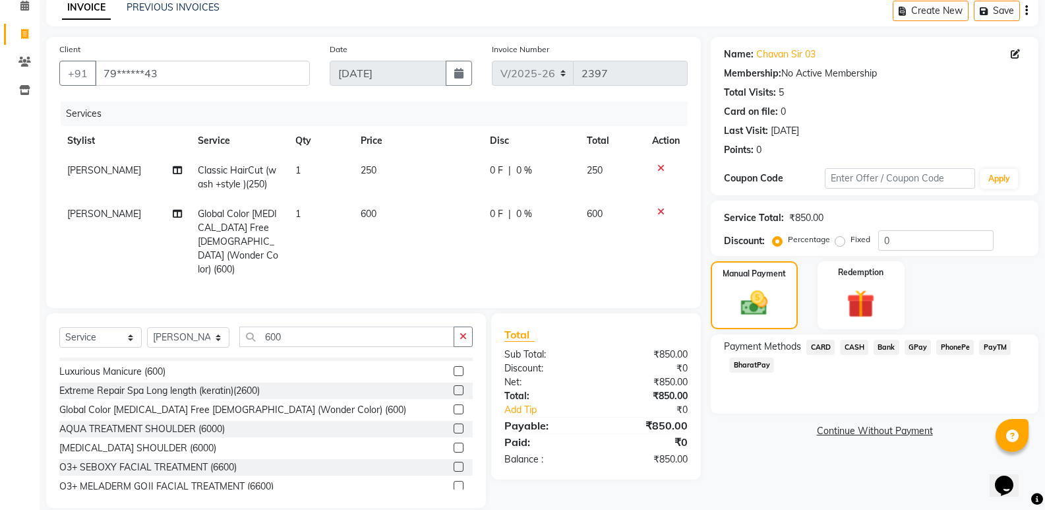
click at [958, 351] on span "PhonePe" at bounding box center [955, 347] width 38 height 15
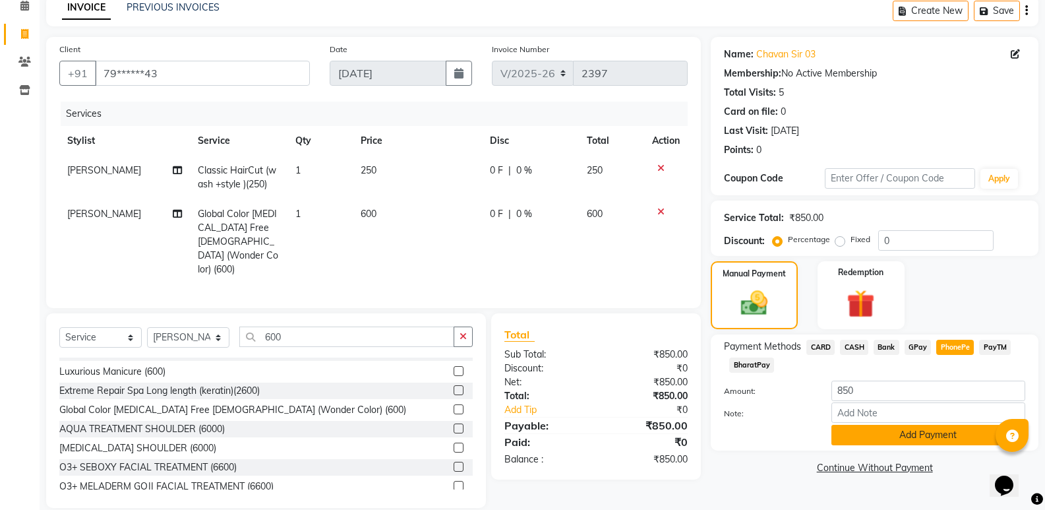
click at [932, 428] on button "Add Payment" at bounding box center [929, 435] width 194 height 20
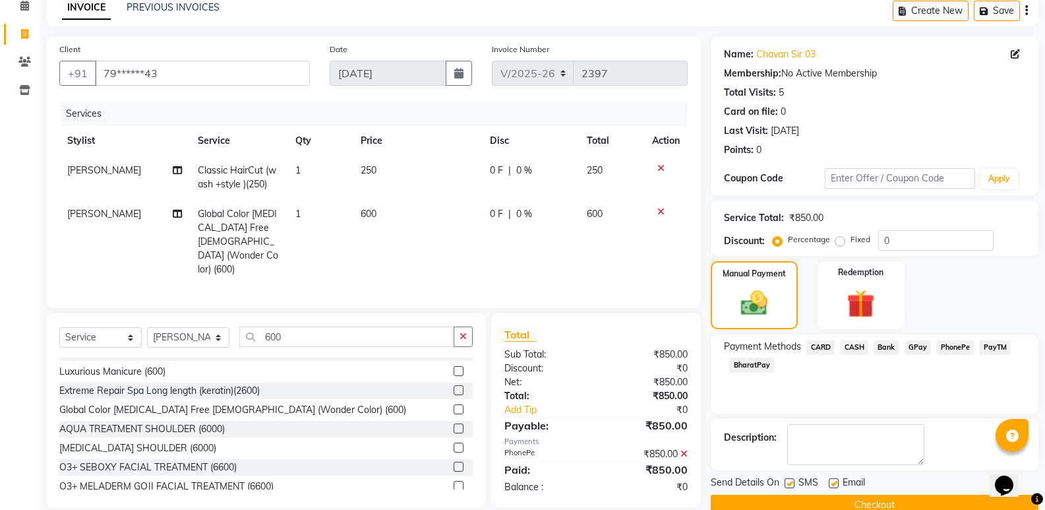
scroll to position [87, 0]
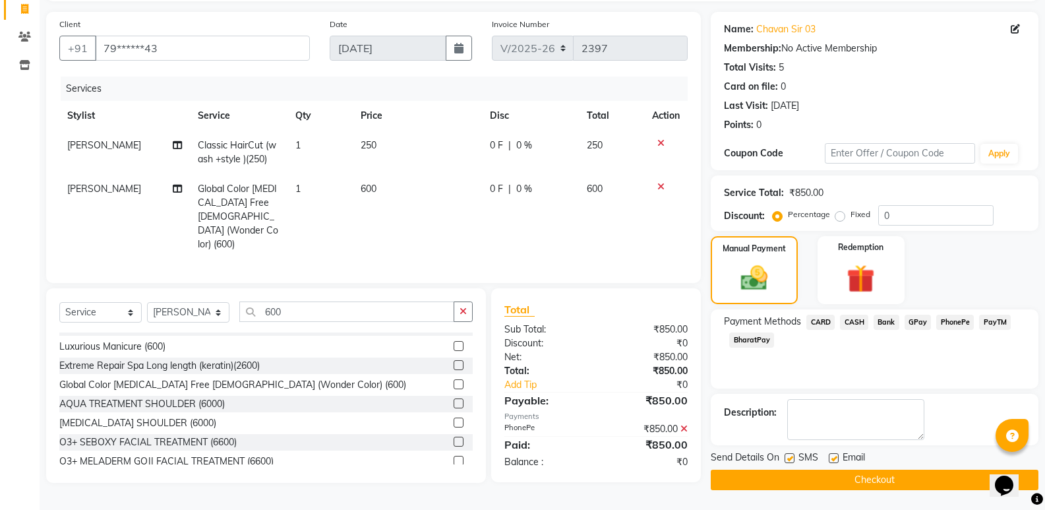
click at [890, 478] on button "Checkout" at bounding box center [875, 480] width 328 height 20
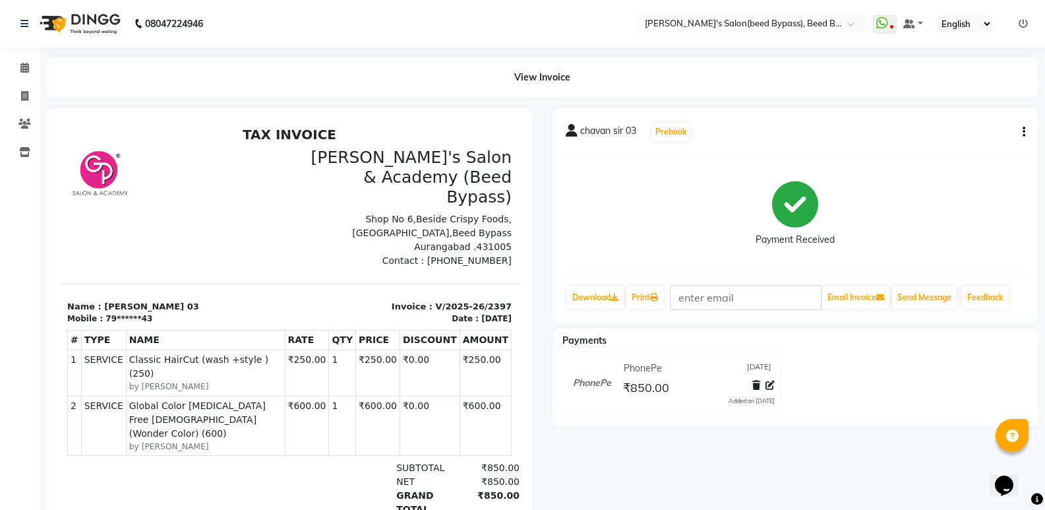
click at [1026, 131] on div "chavan sir 03 Prebook Payment Received Download Print Email Invoice Send Messag…" at bounding box center [796, 215] width 487 height 215
click at [1020, 131] on button "button" at bounding box center [1022, 132] width 8 height 14
click at [968, 158] on div "Edit Invoice" at bounding box center [958, 156] width 90 height 16
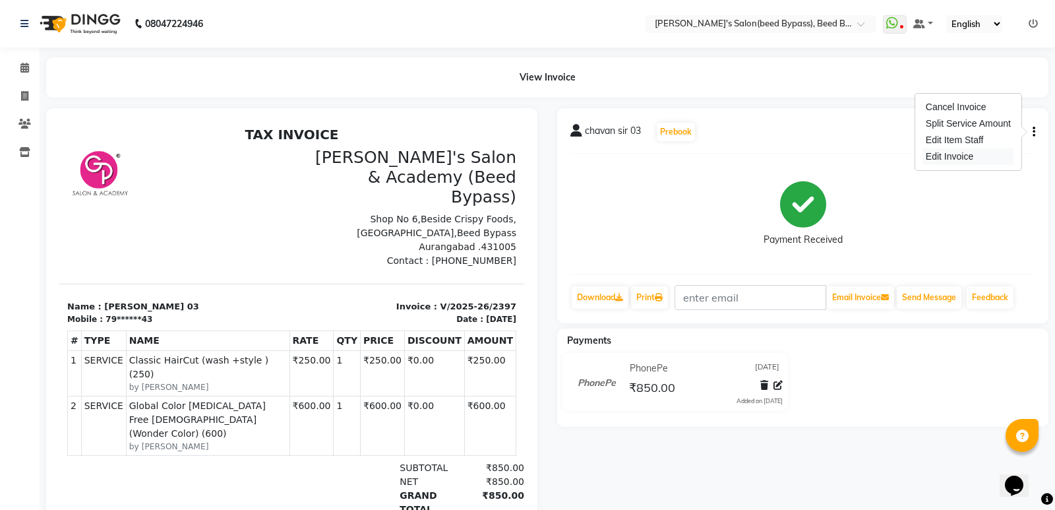
select select "service"
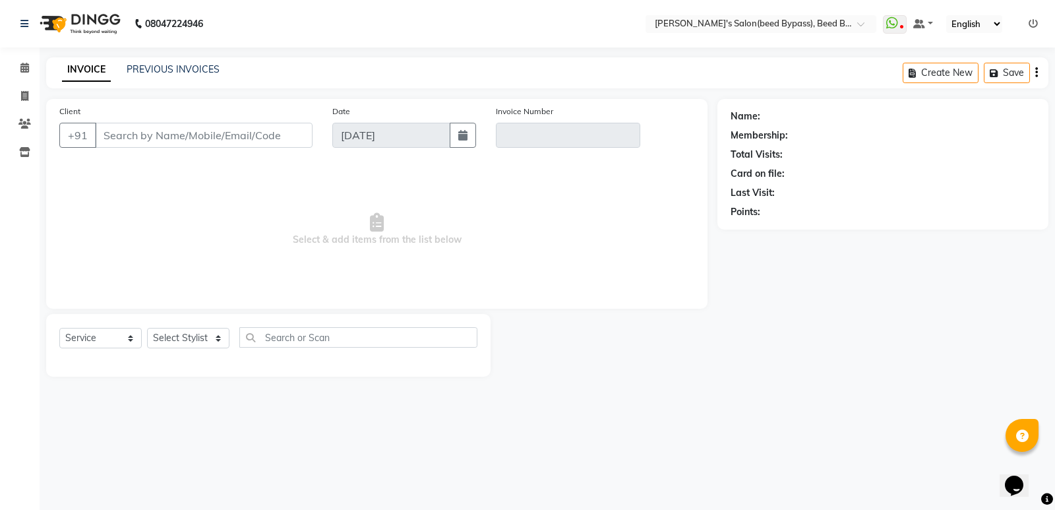
type input "79******43"
type input "V/2025-26/2397"
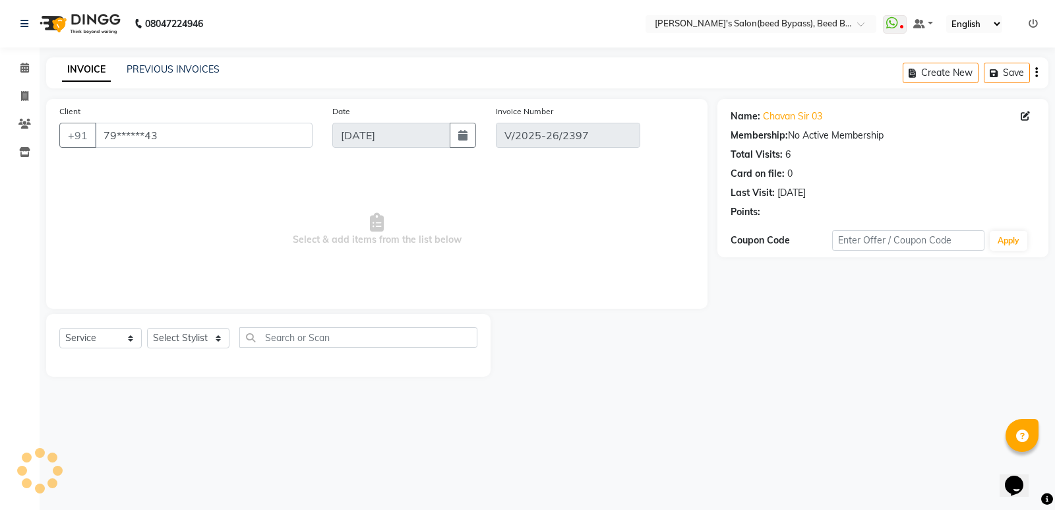
select select "select"
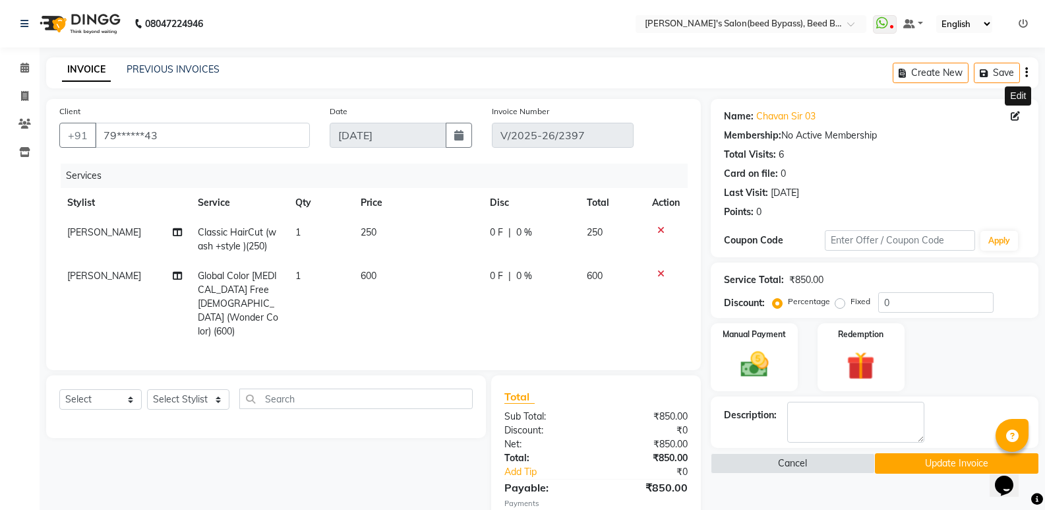
click at [1013, 113] on icon at bounding box center [1015, 115] width 9 height 9
select select "22"
select select "[DEMOGRAPHIC_DATA]"
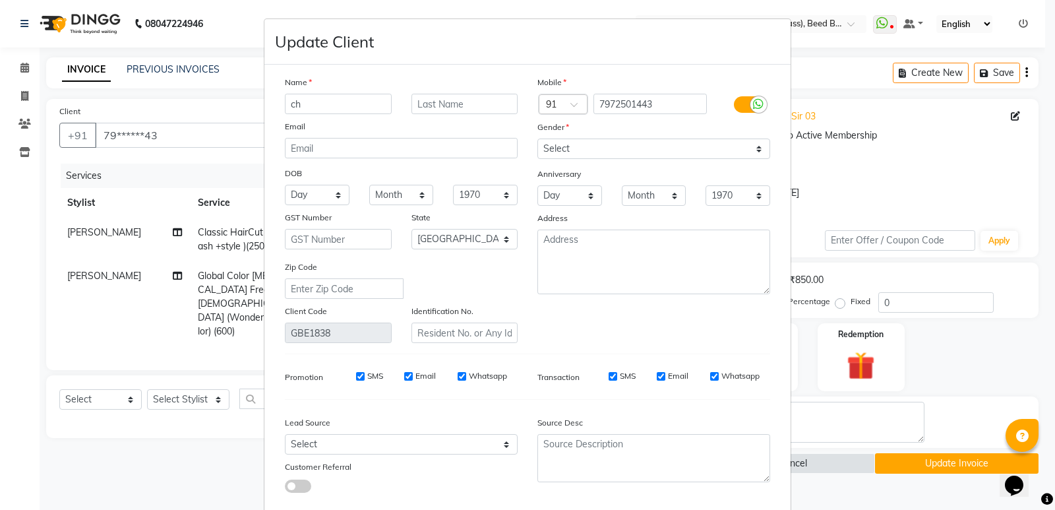
type input "c"
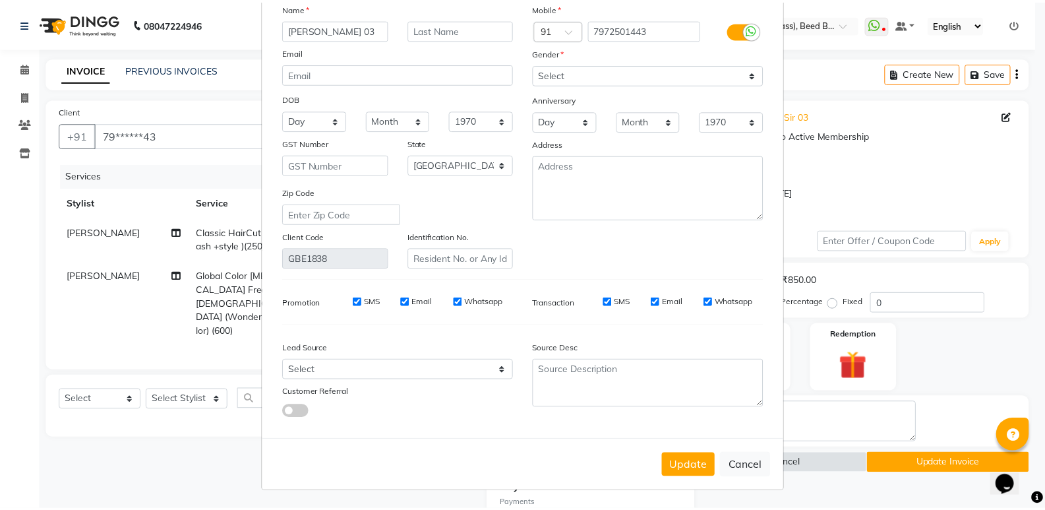
scroll to position [75, 0]
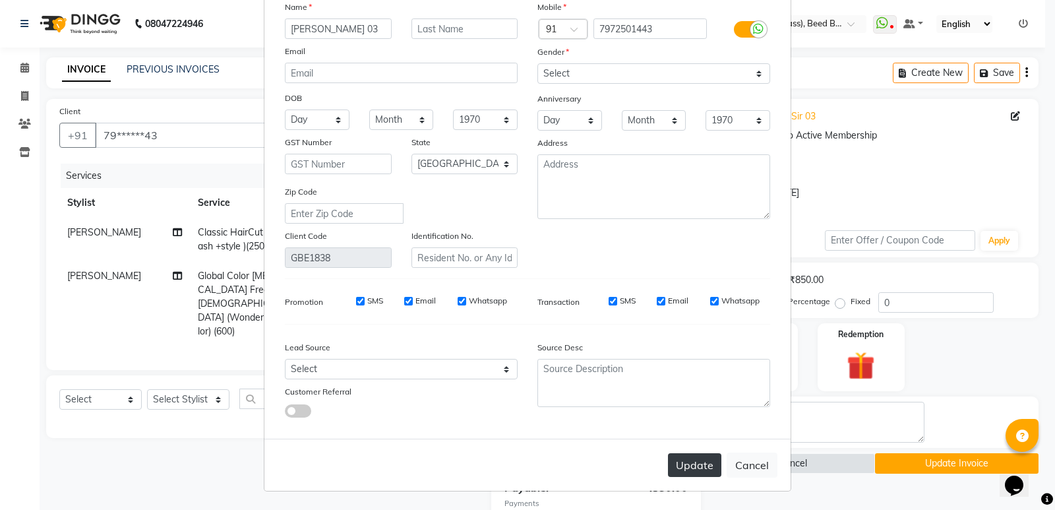
type input "[PERSON_NAME] 03"
click at [683, 464] on button "Update" at bounding box center [694, 465] width 53 height 24
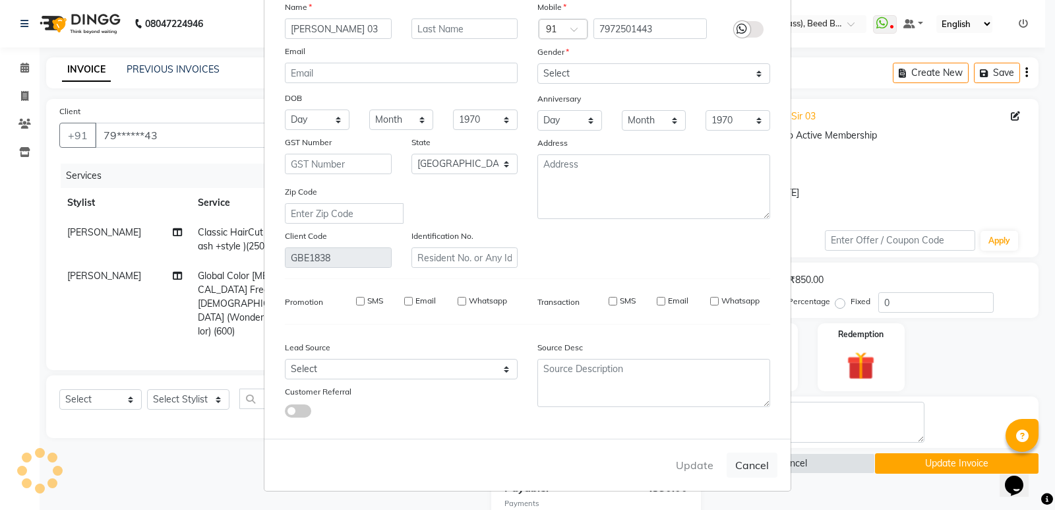
select select
select select "null"
select select
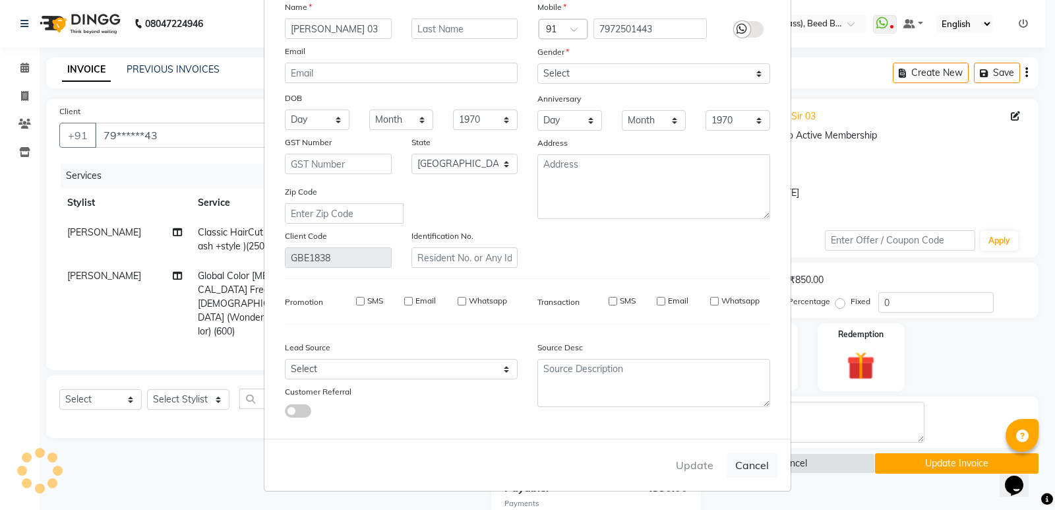
select select
checkbox input "false"
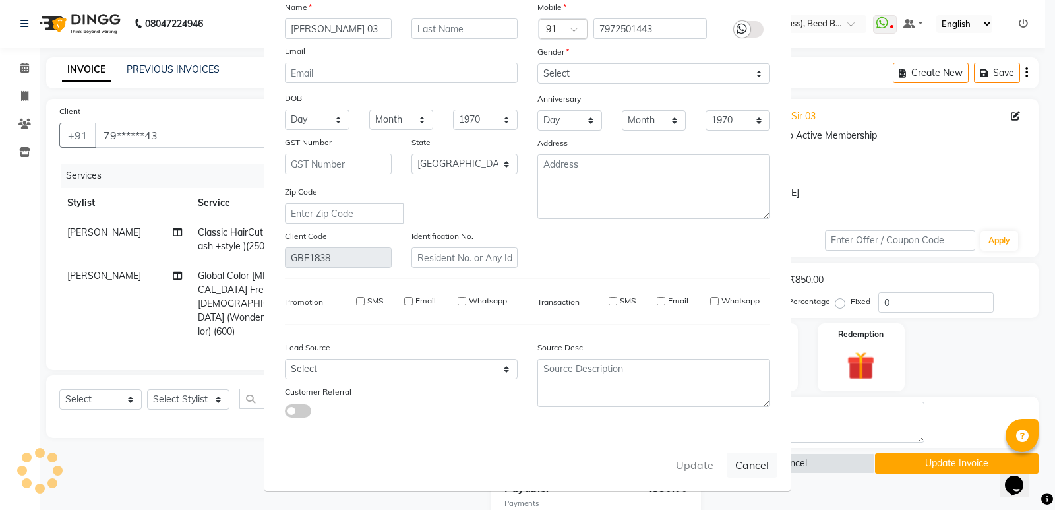
checkbox input "false"
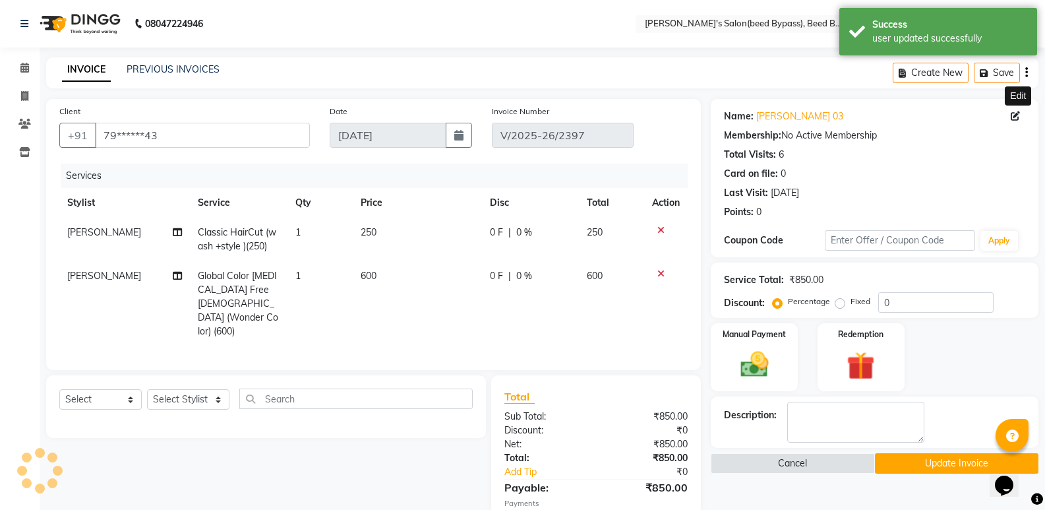
click at [942, 457] on button "Update Invoice" at bounding box center [957, 463] width 164 height 20
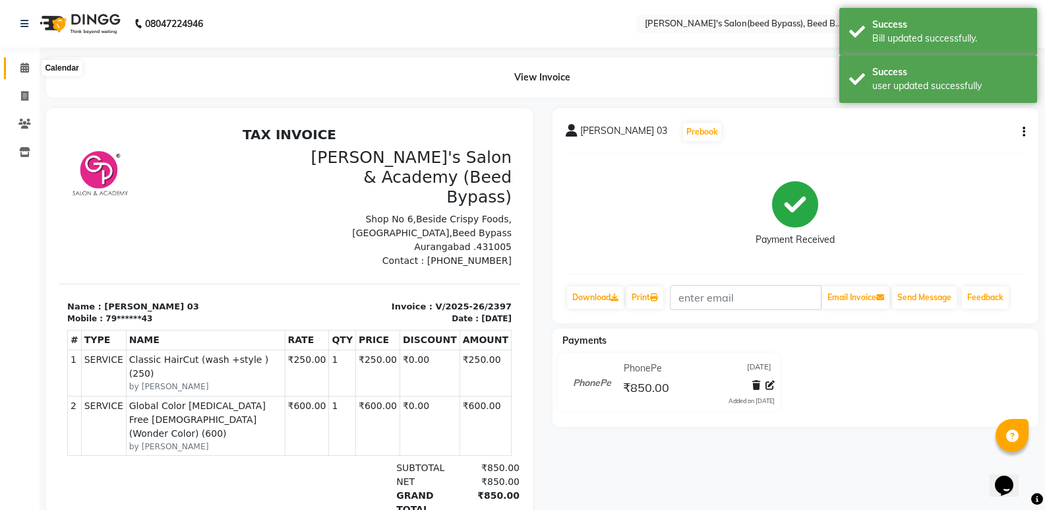
click at [22, 73] on span at bounding box center [24, 68] width 23 height 15
